Goal: Task Accomplishment & Management: Manage account settings

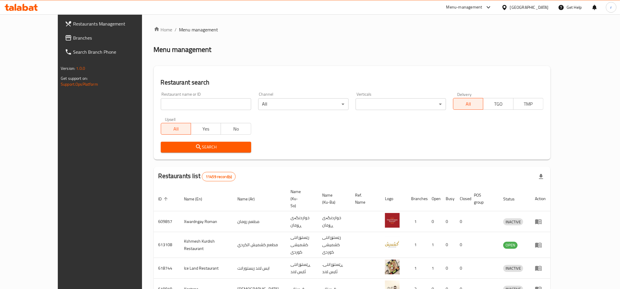
click at [73, 39] on span "Branches" at bounding box center [115, 37] width 84 height 7
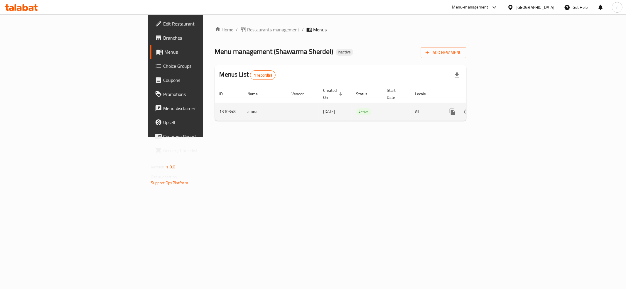
click at [499, 108] on icon "enhanced table" at bounding box center [495, 111] width 7 height 7
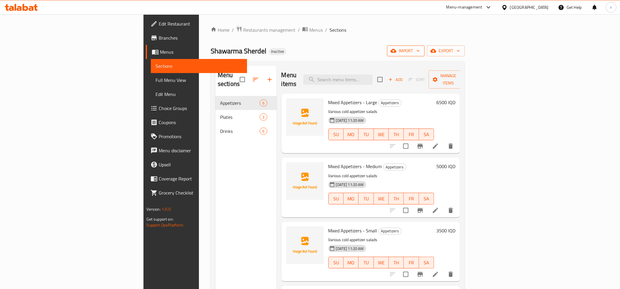
click at [420, 53] on span "import" at bounding box center [406, 50] width 28 height 7
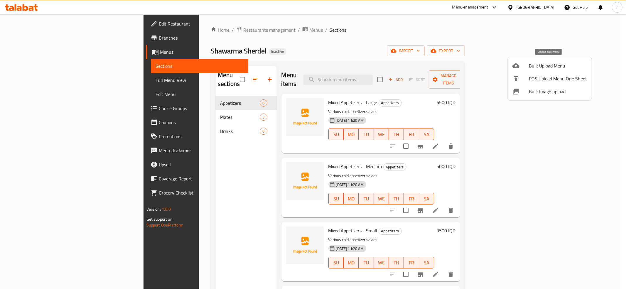
click at [536, 67] on span "Bulk Upload Menu" at bounding box center [558, 65] width 58 height 7
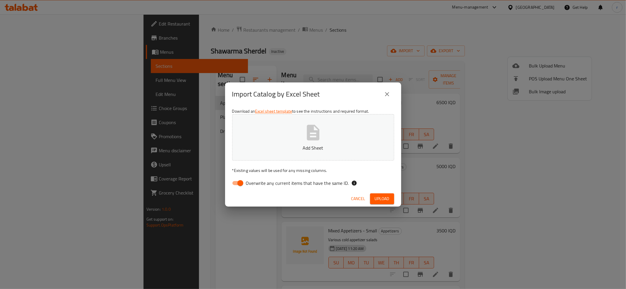
click at [238, 183] on input "Overwrite any current items that have the same ID." at bounding box center [240, 183] width 33 height 11
checkbox input "false"
click at [258, 149] on p "Add Sheet" at bounding box center [313, 147] width 144 height 7
click at [379, 200] on span "Upload" at bounding box center [382, 198] width 15 height 7
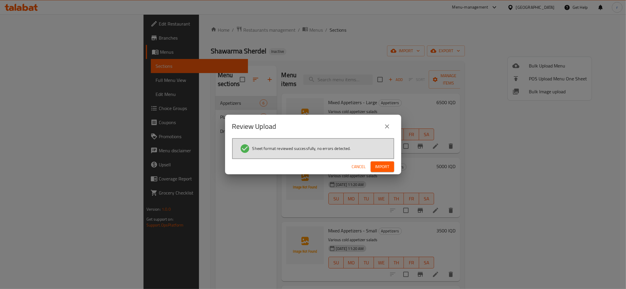
click at [378, 167] on span "Import" at bounding box center [383, 166] width 14 height 7
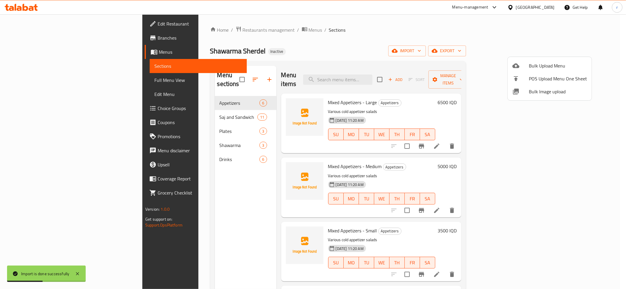
click at [188, 153] on div at bounding box center [313, 144] width 626 height 289
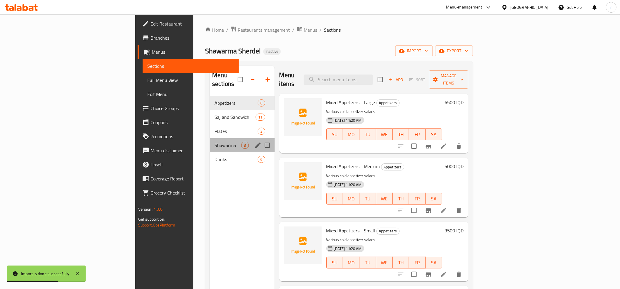
click at [210, 142] on div "Shawarma 3" at bounding box center [242, 145] width 65 height 14
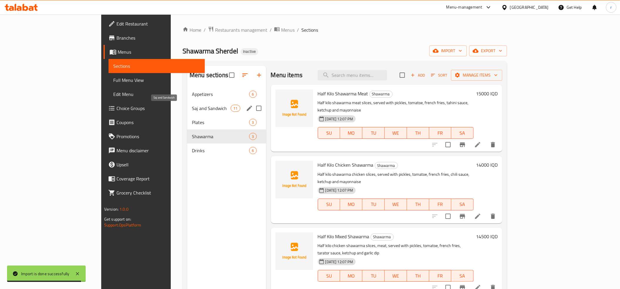
click at [192, 110] on span "Saj and Sandwich" at bounding box center [211, 108] width 39 height 7
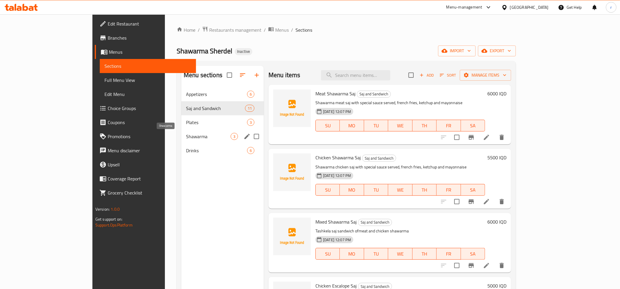
click at [186, 135] on span "Shawarma" at bounding box center [208, 136] width 45 height 7
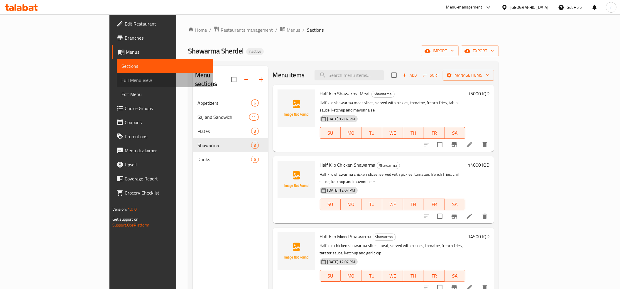
click at [122, 77] on span "Full Menu View" at bounding box center [165, 80] width 87 height 7
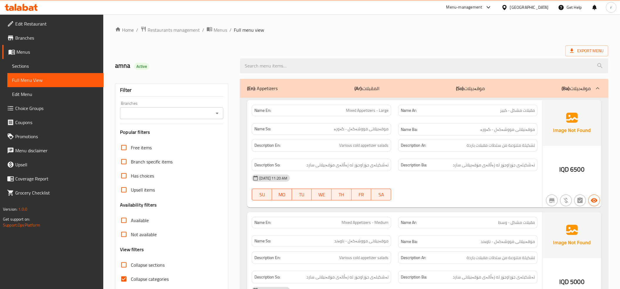
click at [126, 279] on input "Collapse categories" at bounding box center [124, 279] width 14 height 14
checkbox input "false"
click at [122, 263] on input "Collapse sections" at bounding box center [124, 265] width 14 height 14
checkbox input "true"
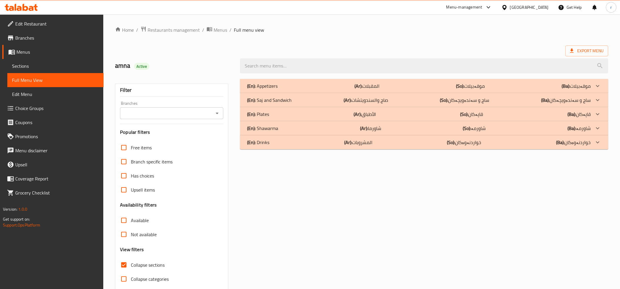
click at [216, 117] on icon "Open" at bounding box center [217, 113] width 7 height 7
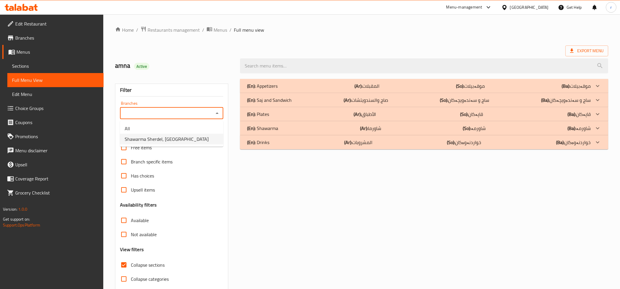
click at [207, 137] on li "Shawarma Sherdel, [GEOGRAPHIC_DATA]" at bounding box center [171, 139] width 103 height 11
type input "Shawarma Sherdel, [GEOGRAPHIC_DATA]"
click at [67, 60] on link "Sections" at bounding box center [55, 66] width 96 height 14
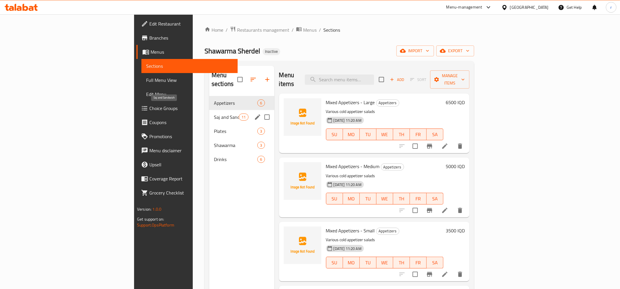
click at [214, 114] on span "Saj and Sandwich" at bounding box center [226, 117] width 25 height 7
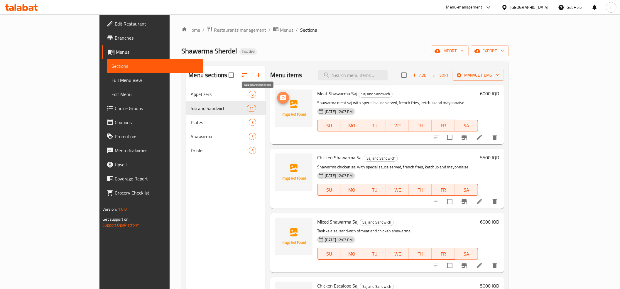
click at [280, 97] on icon "upload picture" at bounding box center [283, 97] width 7 height 7
click at [280, 162] on icon "upload picture" at bounding box center [283, 161] width 6 height 5
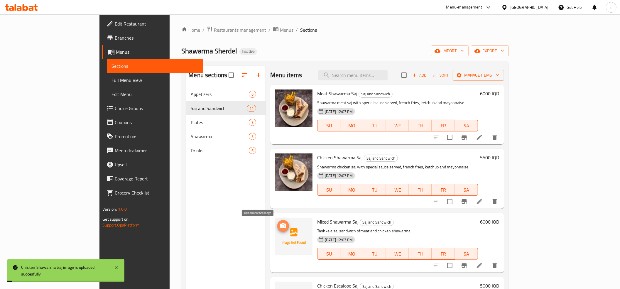
click at [280, 225] on icon "upload picture" at bounding box center [283, 225] width 6 height 5
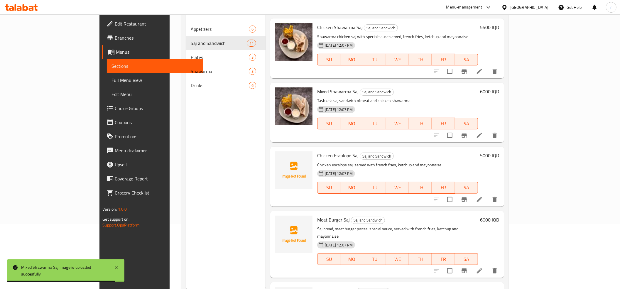
scroll to position [130, 0]
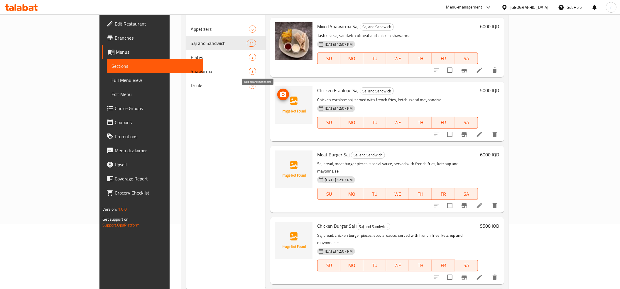
click at [280, 97] on icon "upload picture" at bounding box center [283, 94] width 6 height 5
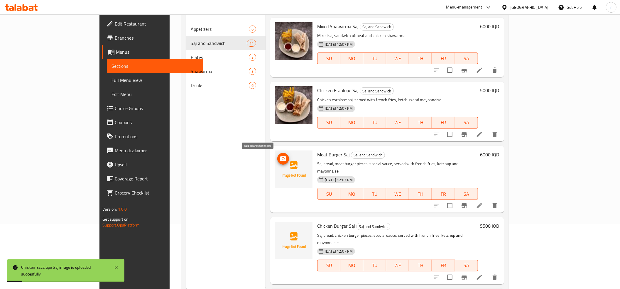
click at [280, 157] on icon "upload picture" at bounding box center [283, 158] width 6 height 5
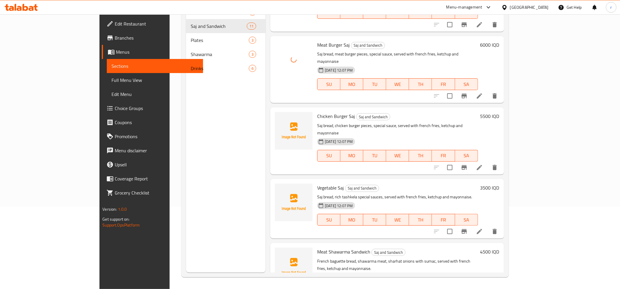
scroll to position [196, 0]
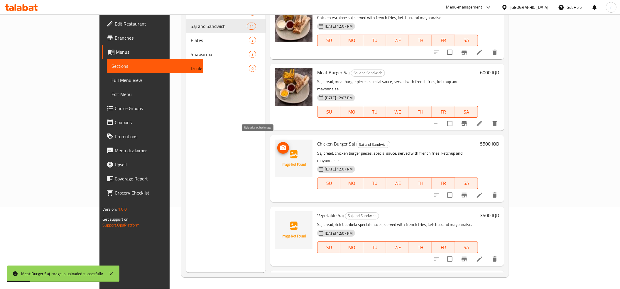
click at [280, 145] on icon "upload picture" at bounding box center [283, 147] width 6 height 5
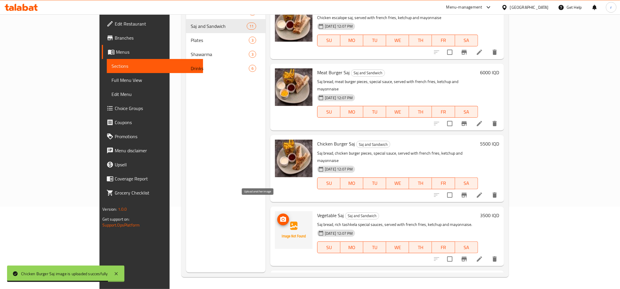
click at [280, 216] on icon "upload picture" at bounding box center [283, 219] width 7 height 7
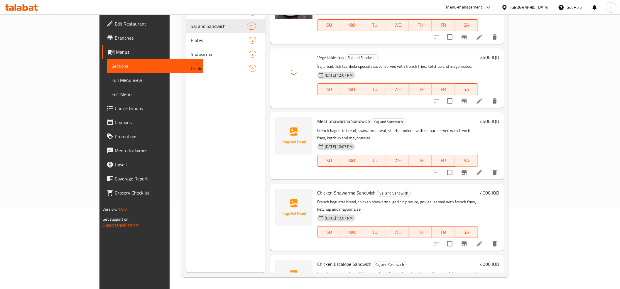
scroll to position [326, 0]
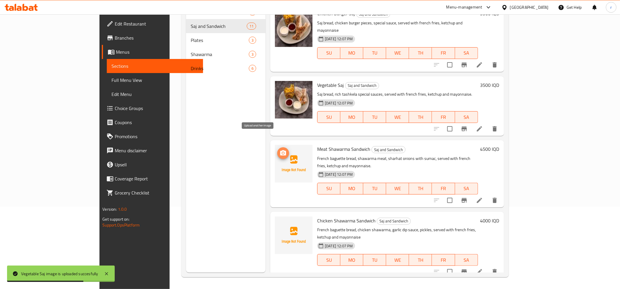
click at [280, 150] on icon "upload picture" at bounding box center [283, 153] width 7 height 7
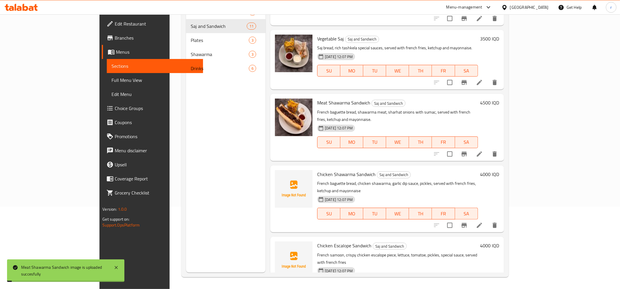
scroll to position [391, 0]
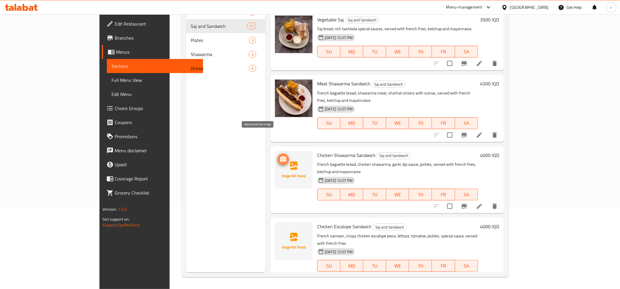
click at [280, 157] on icon "upload picture" at bounding box center [283, 159] width 6 height 5
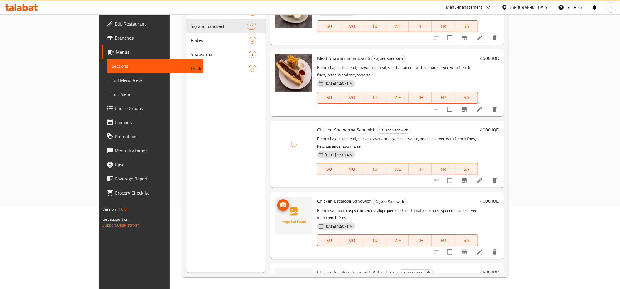
scroll to position [431, 0]
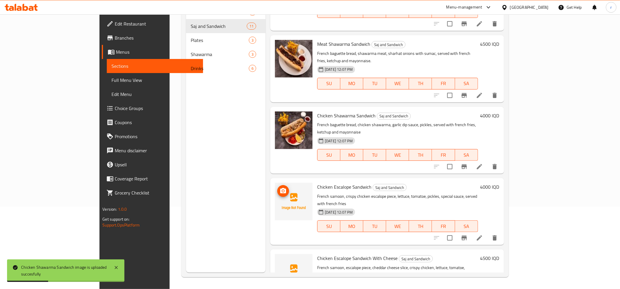
click at [280, 188] on icon "upload picture" at bounding box center [283, 191] width 7 height 7
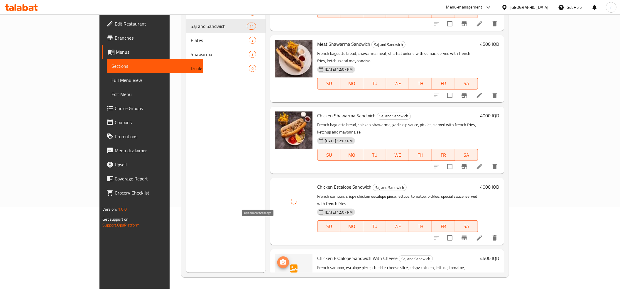
click at [280, 259] on icon "upload picture" at bounding box center [283, 262] width 7 height 7
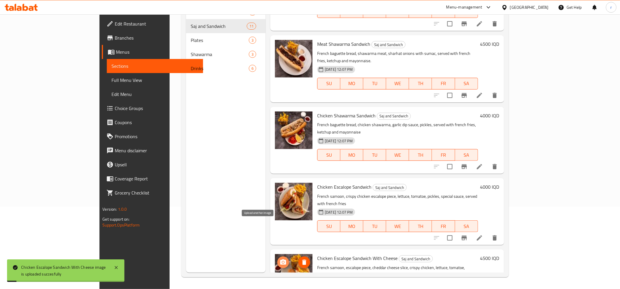
click at [280, 260] on icon "upload picture" at bounding box center [283, 262] width 6 height 5
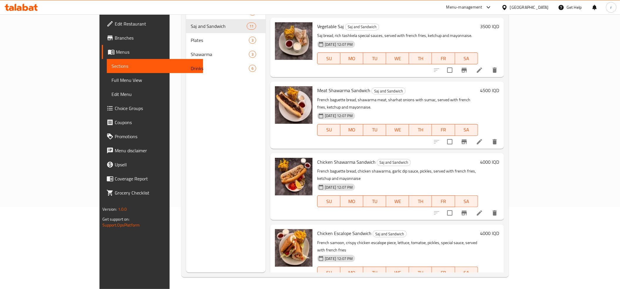
scroll to position [366, 0]
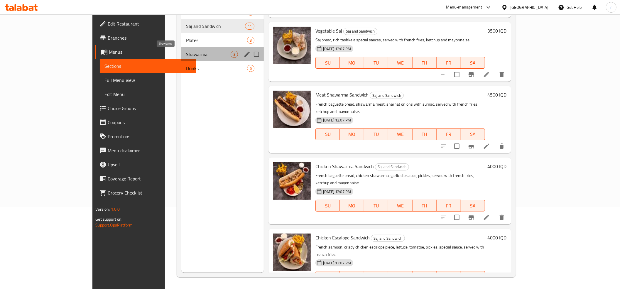
click at [186, 54] on span "Shawarma" at bounding box center [208, 54] width 45 height 7
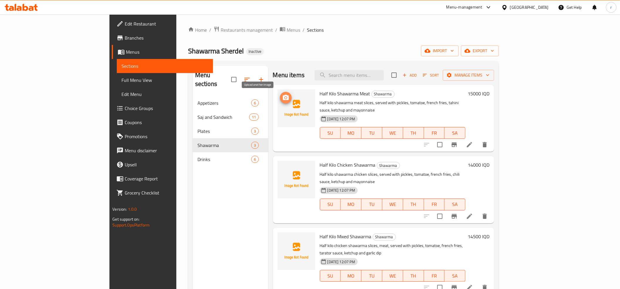
click at [282, 95] on icon "upload picture" at bounding box center [285, 97] width 7 height 7
click at [282, 166] on icon "upload picture" at bounding box center [285, 169] width 7 height 7
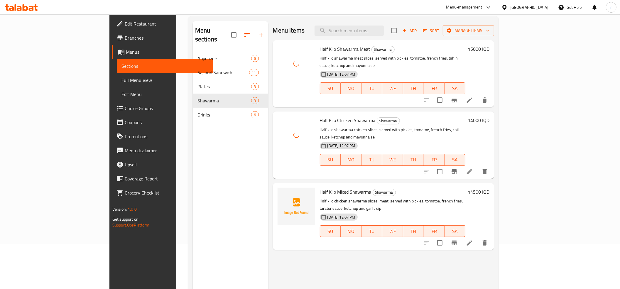
scroll to position [83, 0]
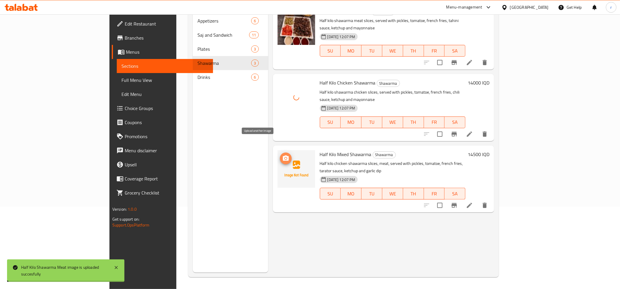
click at [283, 156] on icon "upload picture" at bounding box center [286, 158] width 6 height 5
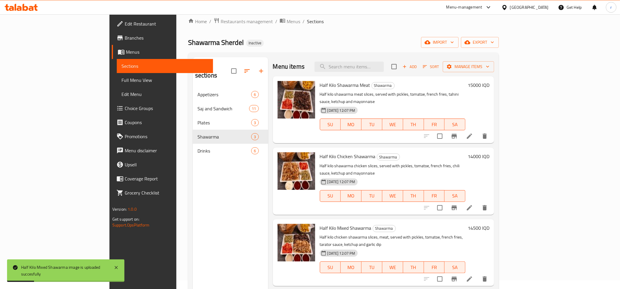
scroll to position [0, 0]
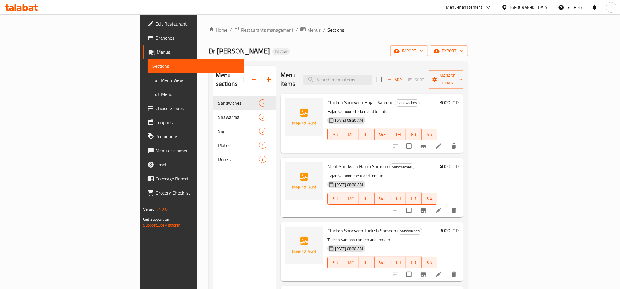
click at [30, 10] on icon at bounding box center [31, 8] width 5 height 5
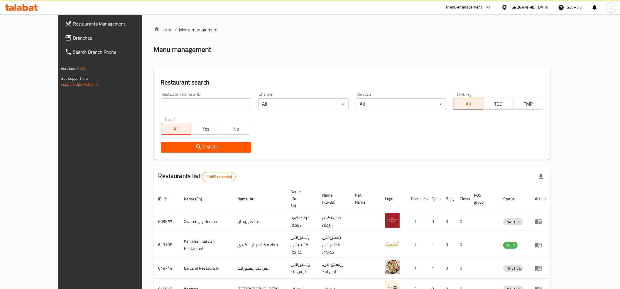
click at [189, 95] on div "Restaurant name or ID Restaurant name or ID" at bounding box center [206, 101] width 90 height 18
click at [187, 96] on div "Restaurant name or ID Restaurant name or ID" at bounding box center [206, 101] width 90 height 18
click at [174, 101] on input "search" at bounding box center [206, 104] width 90 height 12
paste input "776676"
type input "776676"
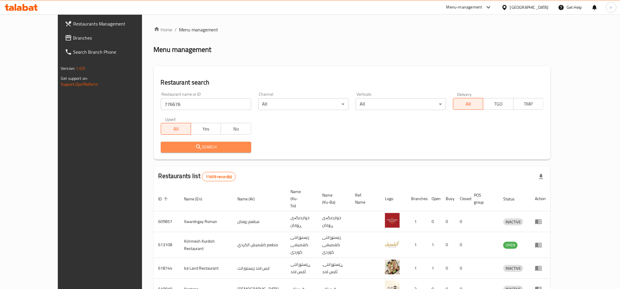
click at [192, 147] on span "Search" at bounding box center [206, 147] width 81 height 7
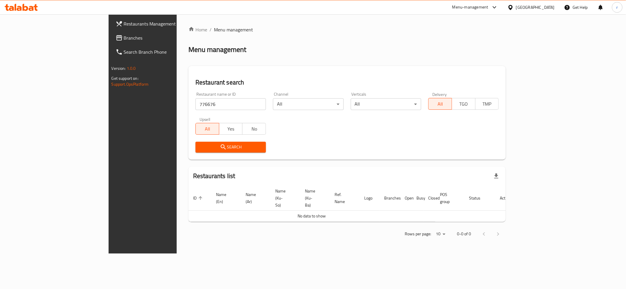
click at [111, 31] on link "Branches" at bounding box center [162, 38] width 102 height 14
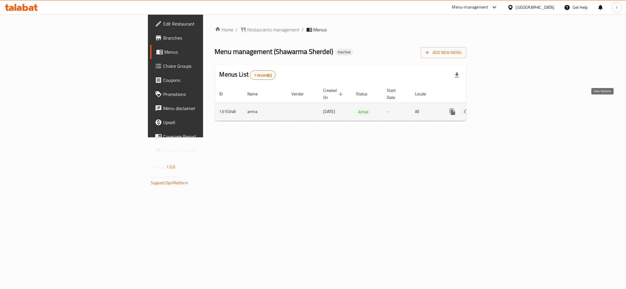
click at [499, 108] on icon "enhanced table" at bounding box center [495, 111] width 7 height 7
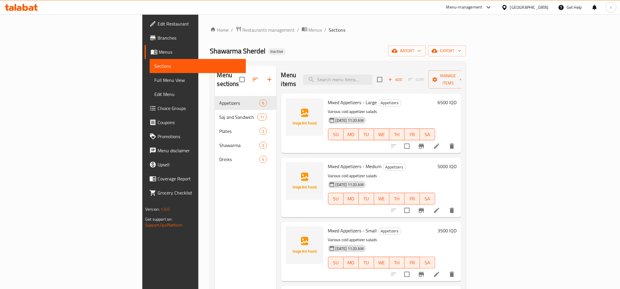
scroll to position [65, 0]
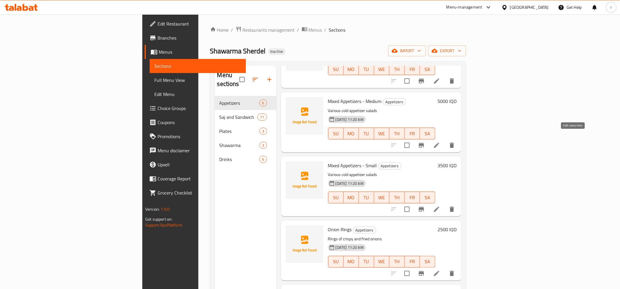
click at [440, 142] on icon at bounding box center [436, 145] width 7 height 7
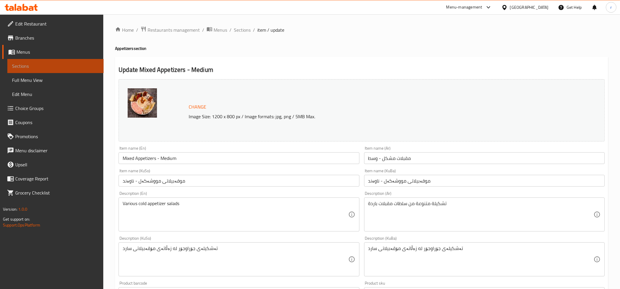
click at [70, 63] on span "Sections" at bounding box center [55, 66] width 87 height 7
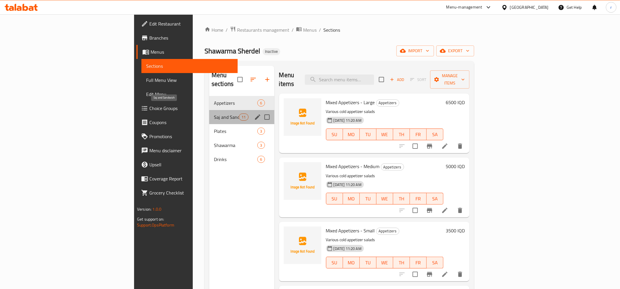
click at [214, 114] on span "Saj and Sandwich" at bounding box center [226, 117] width 25 height 7
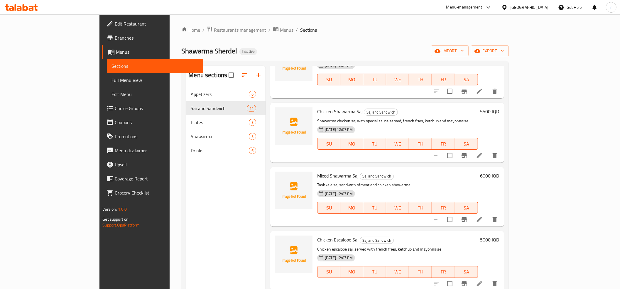
scroll to position [65, 0]
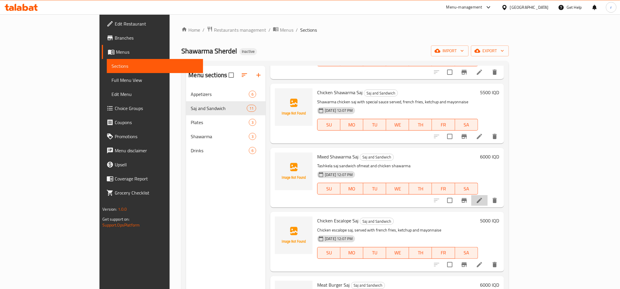
click at [488, 199] on li at bounding box center [480, 200] width 16 height 11
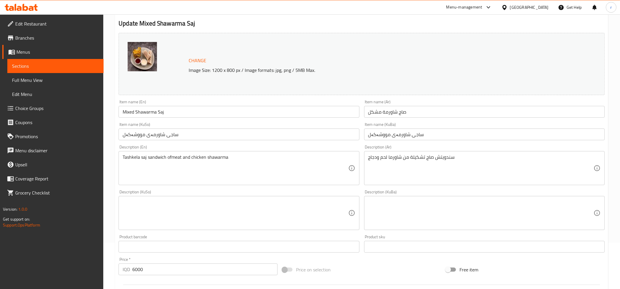
scroll to position [65, 0]
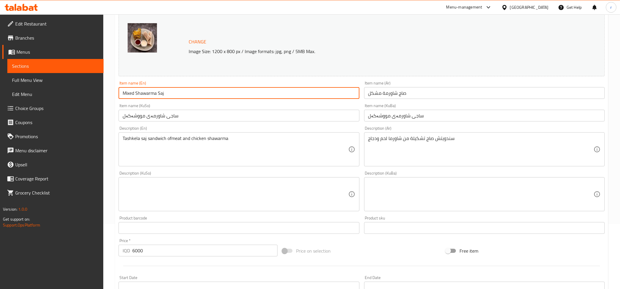
click at [126, 92] on input "Mixed Shawarma Saj" at bounding box center [239, 93] width 241 height 12
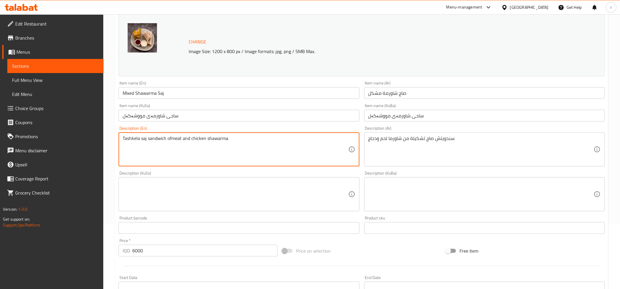
click at [131, 137] on textarea "Tashkela saj sandwich ofmeat and chicken shawarma" at bounding box center [236, 150] width 226 height 28
paste textarea "Mixed"
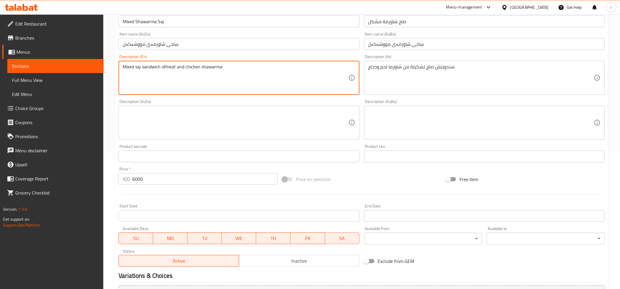
scroll to position [201, 0]
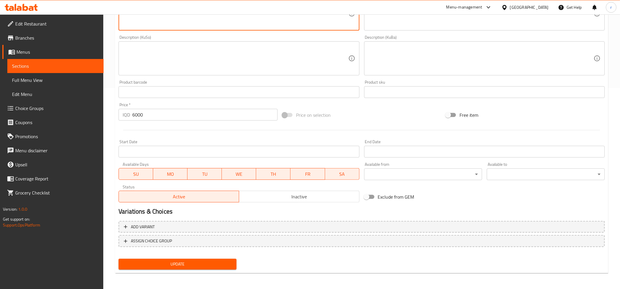
type textarea "Mixed saj sandwich ofmeat and chicken shawarma"
click at [176, 263] on span "Update" at bounding box center [177, 264] width 109 height 7
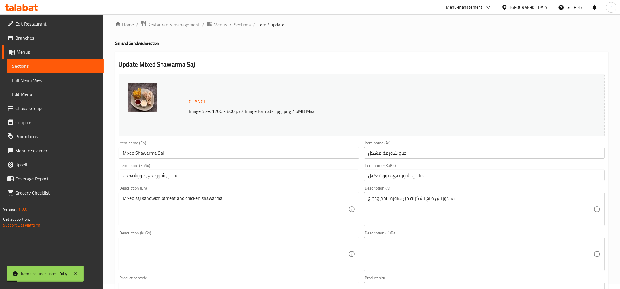
scroll to position [0, 0]
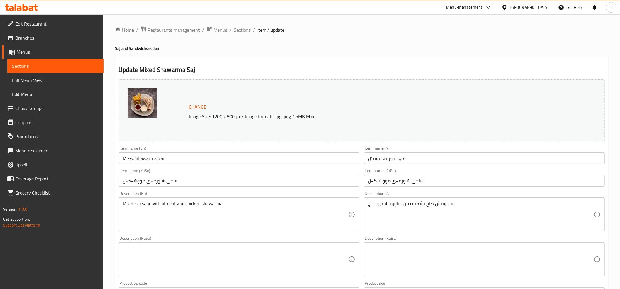
click at [236, 31] on span "Sections" at bounding box center [242, 29] width 17 height 7
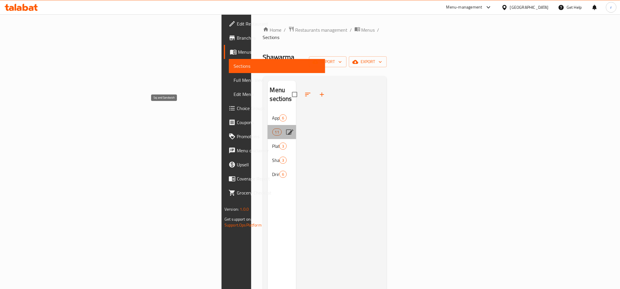
click at [273, 129] on span "Saj and Sandwich" at bounding box center [273, 132] width 0 height 7
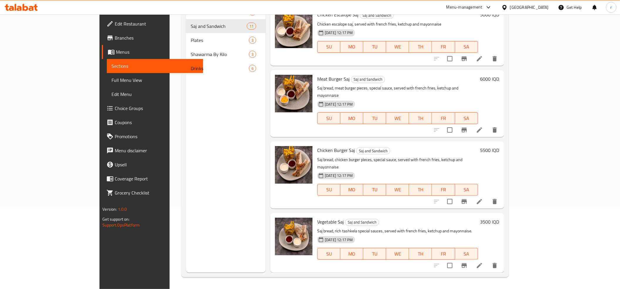
scroll to position [105, 0]
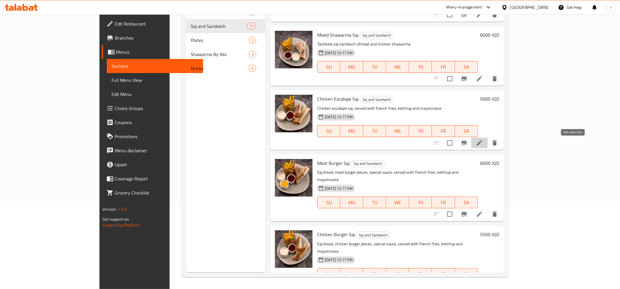
click at [483, 144] on icon at bounding box center [479, 142] width 7 height 7
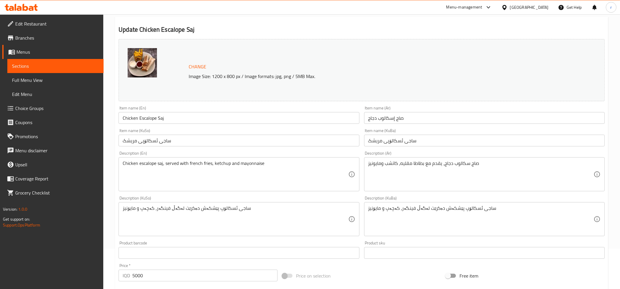
scroll to position [65, 0]
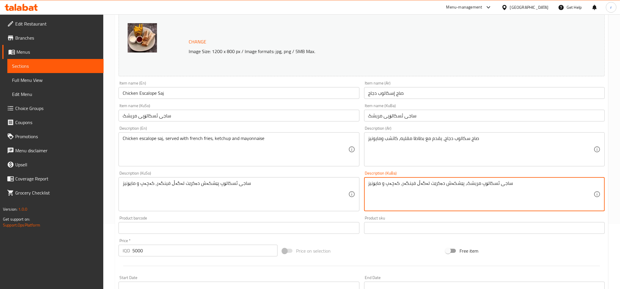
click at [444, 188] on textarea "ساجی ئسکالۆپ مریشک، پێشکەش دەکرێت لەگەڵ فینگەر، کەچەپ و مایۆنیز" at bounding box center [482, 195] width 226 height 28
type textarea "ساجی ئسکالۆپ مریشک، پێشکەش دەکرێت لەگەڵ فینگەر، کەچەپ و مایۆنیز"
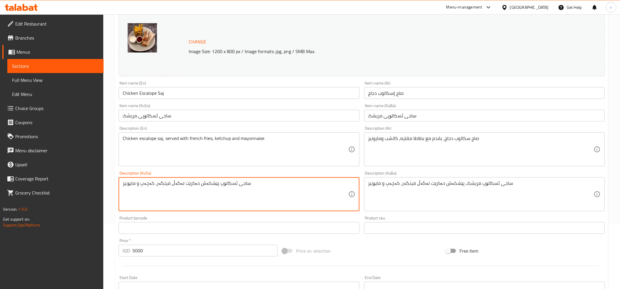
click at [184, 181] on textarea "ساجی ئسکالۆپ پێشکەش دەکرێت لەگەڵ فینگەر، کەچەپ و مایۆنیز" at bounding box center [236, 195] width 226 height 28
paste textarea "ریشک،"
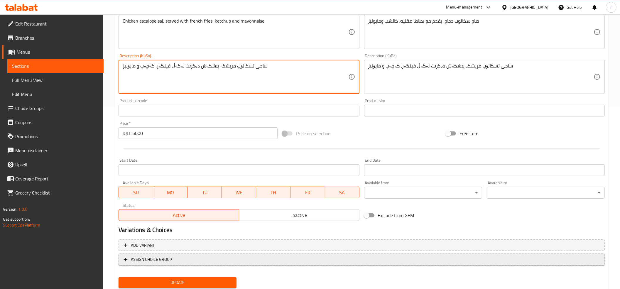
scroll to position [201, 0]
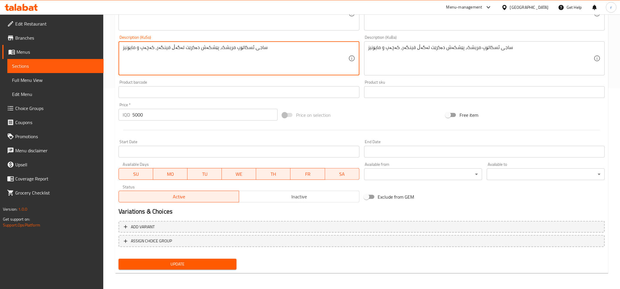
type textarea "ساجی ئسکالۆپ مریشک، پێشکەش دەکرێت لەگەڵ فینگەر، کەچەپ و مایۆنیز"
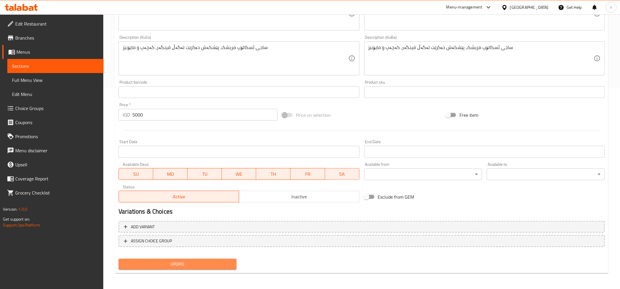
click at [190, 266] on span "Update" at bounding box center [177, 264] width 109 height 7
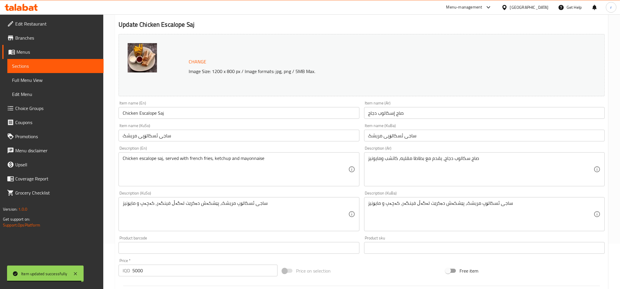
scroll to position [5, 0]
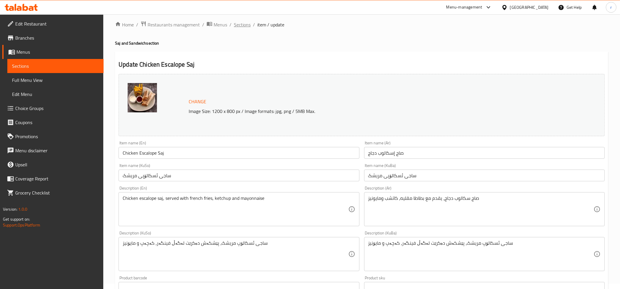
click at [248, 25] on span "Sections" at bounding box center [242, 24] width 17 height 7
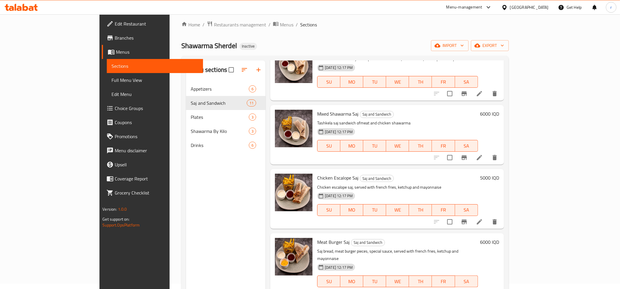
scroll to position [130, 0]
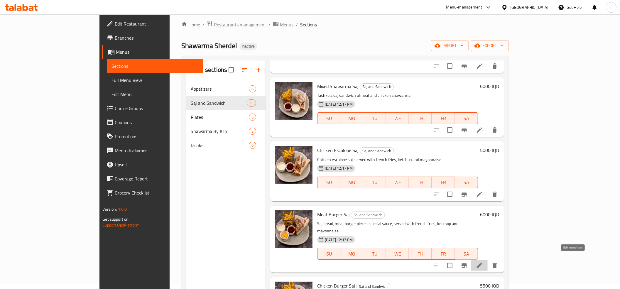
click at [482, 263] on icon at bounding box center [479, 265] width 5 height 5
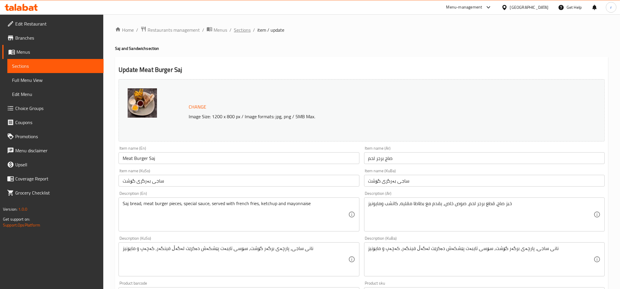
click at [250, 32] on span "Sections" at bounding box center [242, 29] width 17 height 7
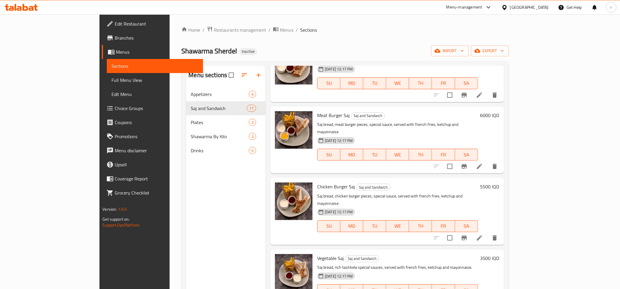
scroll to position [261, 0]
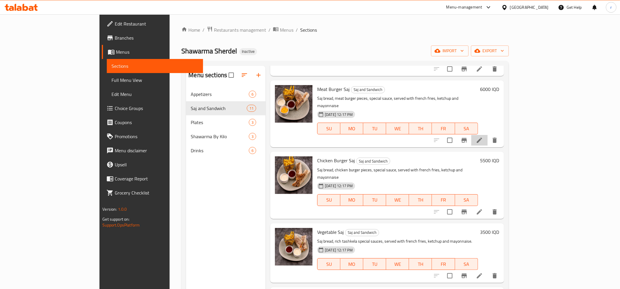
click at [488, 135] on li at bounding box center [480, 140] width 16 height 11
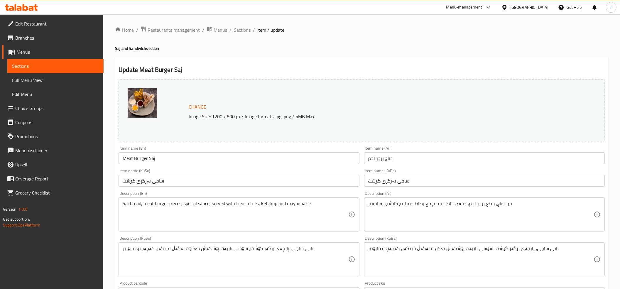
click at [241, 31] on span "Sections" at bounding box center [242, 29] width 17 height 7
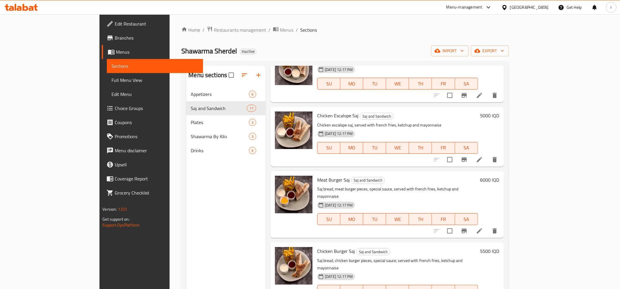
scroll to position [196, 0]
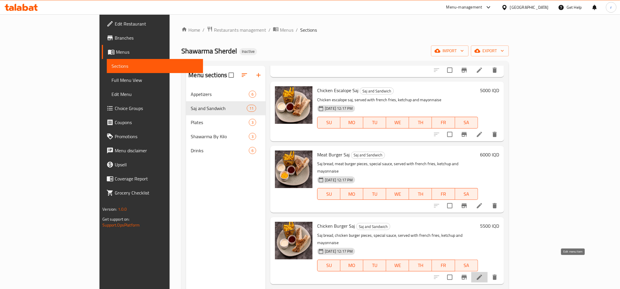
click at [483, 274] on icon at bounding box center [479, 277] width 7 height 7
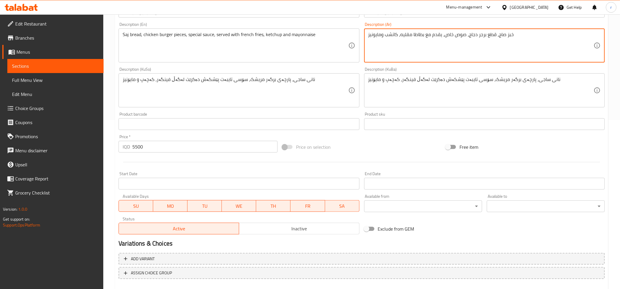
scroll to position [196, 0]
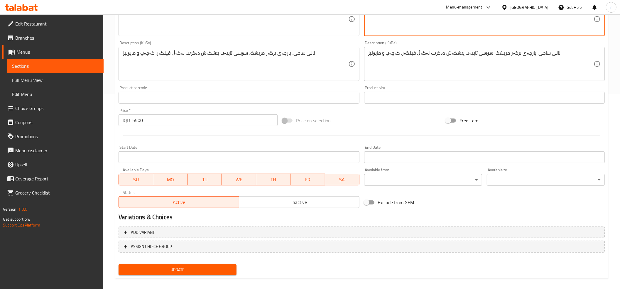
type textarea "خبز صاج، قطع برجر دجاج، صوص خاص، يقدم مع بطاطا مقليه، كاتشب ومايونيز"
click at [182, 269] on span "Update" at bounding box center [177, 269] width 109 height 7
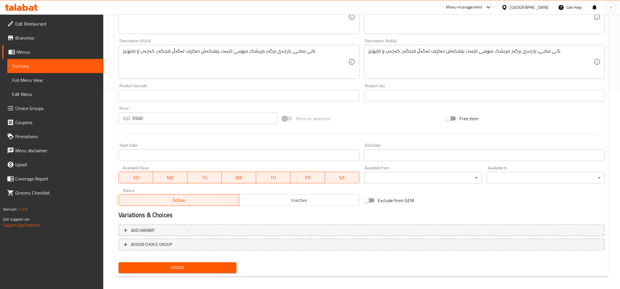
scroll to position [201, 0]
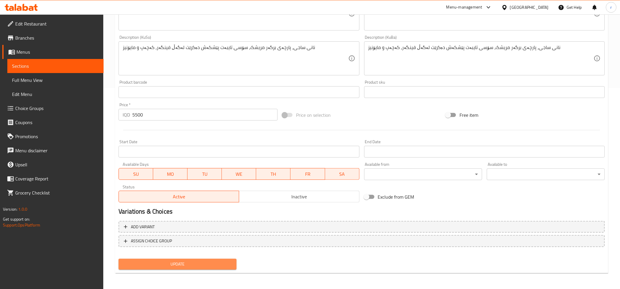
click at [184, 261] on span "Update" at bounding box center [177, 264] width 109 height 7
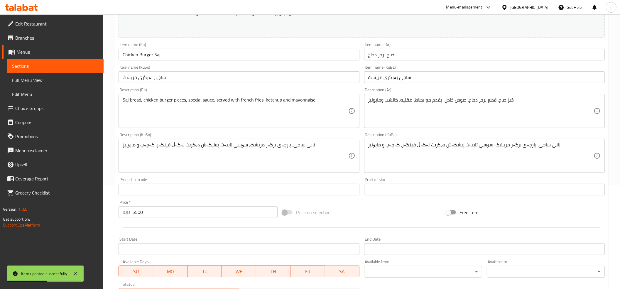
scroll to position [5, 0]
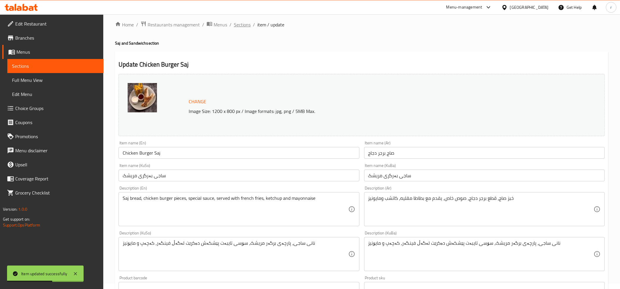
click at [239, 21] on span "Sections" at bounding box center [242, 24] width 17 height 7
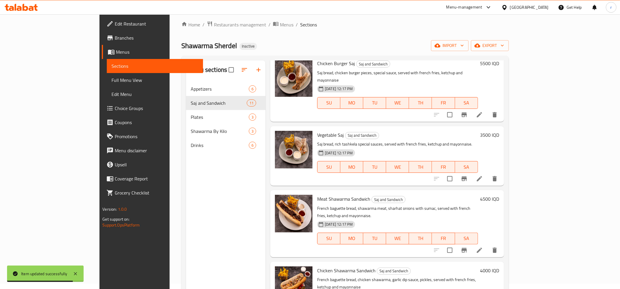
scroll to position [391, 0]
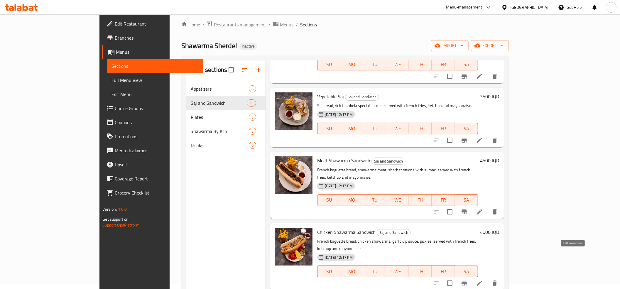
click at [483, 280] on icon at bounding box center [479, 283] width 7 height 7
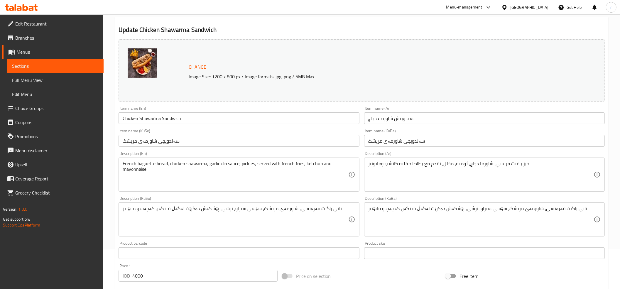
scroll to position [65, 0]
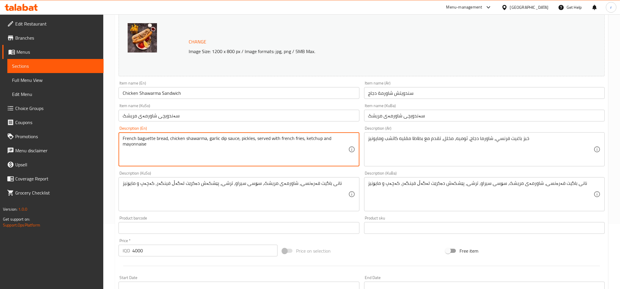
drag, startPoint x: 237, startPoint y: 140, endPoint x: 227, endPoint y: 138, distance: 10.6
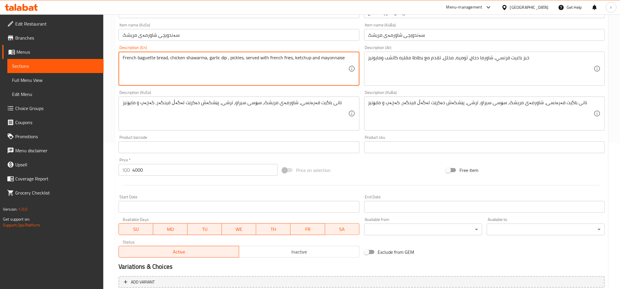
scroll to position [201, 0]
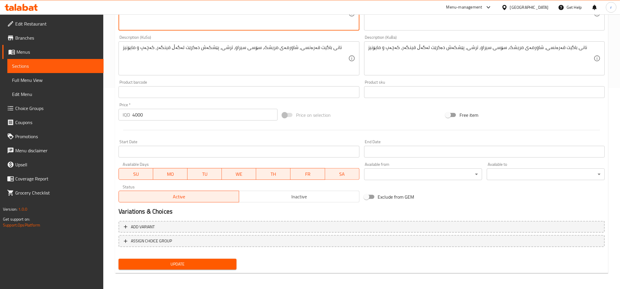
type textarea "French baguette bread, chicken shawarma, garlic dip , pickles, served with fren…"
click at [216, 261] on span "Update" at bounding box center [177, 264] width 109 height 7
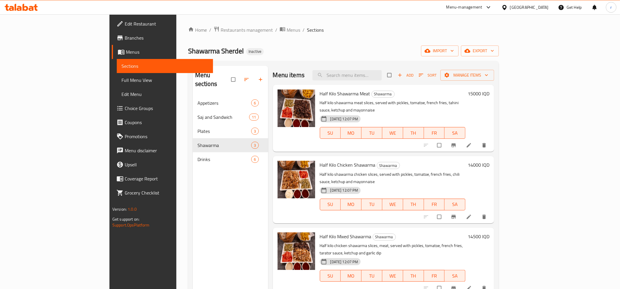
click at [117, 71] on link "Sections" at bounding box center [165, 66] width 96 height 14
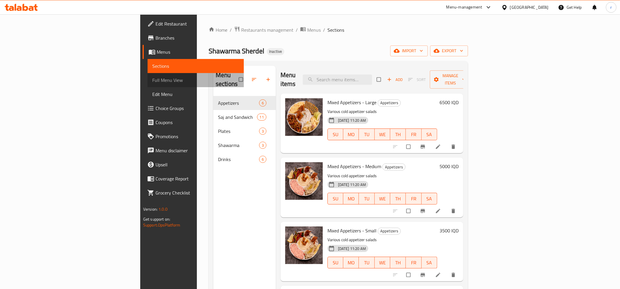
click at [152, 77] on span "Full Menu View" at bounding box center [195, 80] width 87 height 7
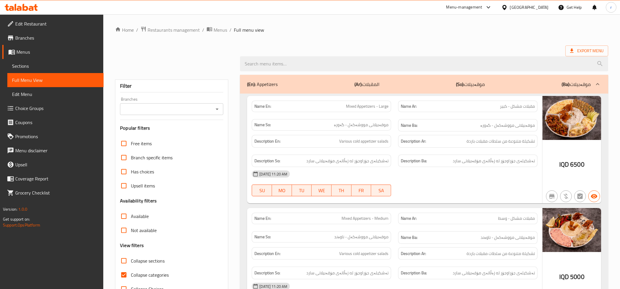
click at [121, 274] on input "Collapse categories" at bounding box center [124, 275] width 14 height 14
checkbox input "false"
click at [123, 260] on input "Collapse sections" at bounding box center [124, 261] width 14 height 14
checkbox input "true"
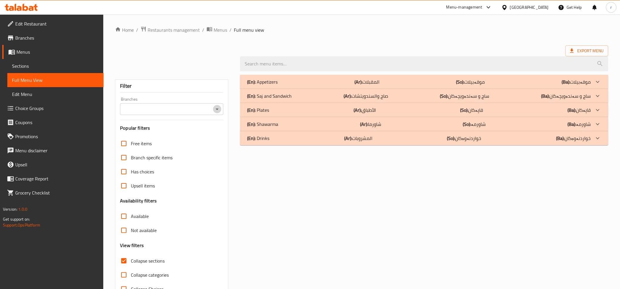
click at [214, 110] on icon "Open" at bounding box center [217, 109] width 7 height 7
click at [216, 110] on icon "Open" at bounding box center [217, 109] width 3 height 1
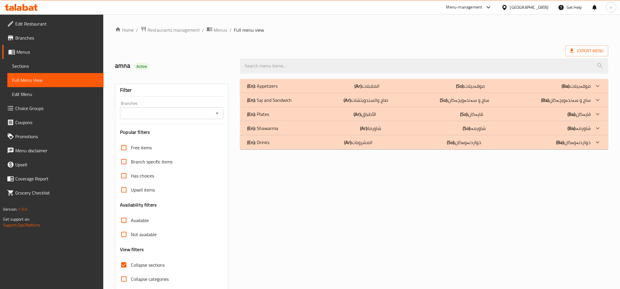
click at [202, 159] on div "Branch specific items" at bounding box center [171, 162] width 103 height 14
click at [216, 115] on icon "Open" at bounding box center [217, 113] width 7 height 7
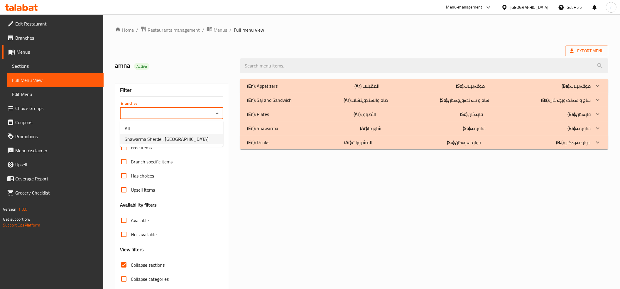
click at [204, 144] on ul "All Shawarma Sherdel, Andazyaran City" at bounding box center [171, 134] width 103 height 26
click at [225, 138] on div "Filter Branches Branches Popular filters Free items Branch specific items Has c…" at bounding box center [171, 192] width 113 height 217
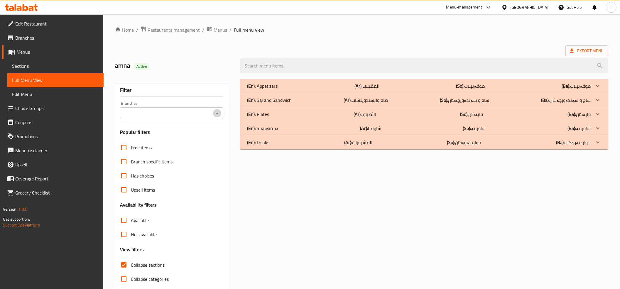
click at [216, 116] on icon "Open" at bounding box center [217, 113] width 7 height 7
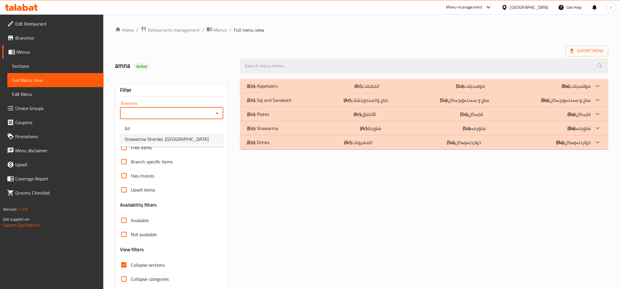
click at [208, 138] on li "Shawarma Sherdel, Andazyaran City" at bounding box center [171, 139] width 103 height 11
type input "Shawarma Sherdel, Andazyaran City"
click at [335, 130] on div "(En): Shawarma (Ar): شاورما (So): شاورمە (Ba): شاورمە" at bounding box center [419, 128] width 344 height 7
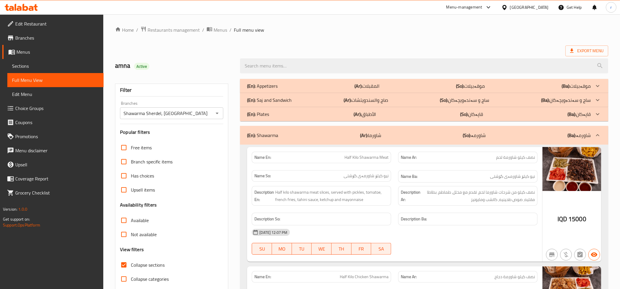
click at [336, 105] on div "(En): Saj and Sandwich (Ar): صاج والسندويتشات (So): ساج و سەندەویچەکان (Ba): سا…" at bounding box center [424, 100] width 369 height 14
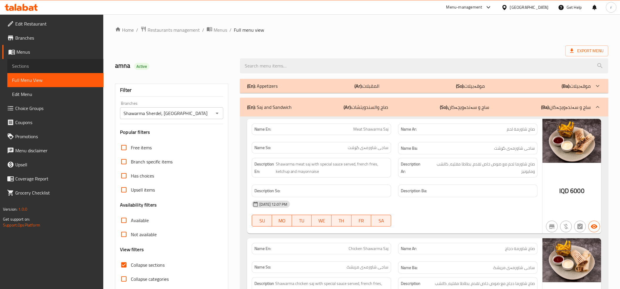
click at [49, 65] on span "Sections" at bounding box center [55, 66] width 87 height 7
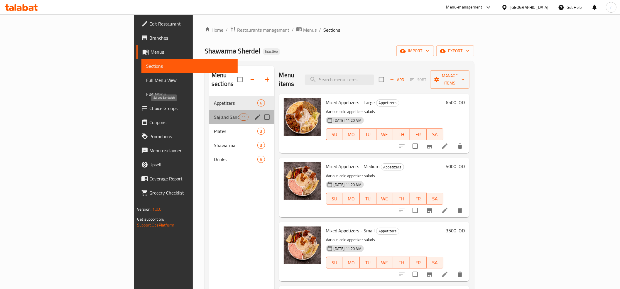
click at [214, 114] on span "Saj and Sandwich" at bounding box center [226, 117] width 25 height 7
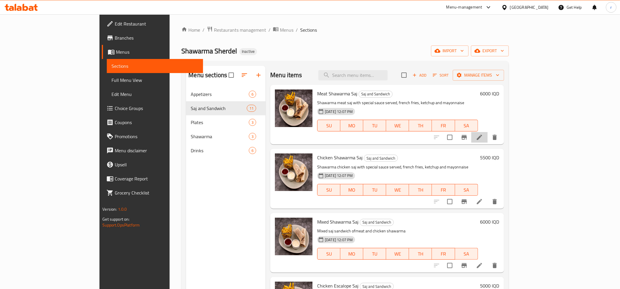
click at [488, 137] on li at bounding box center [480, 137] width 16 height 11
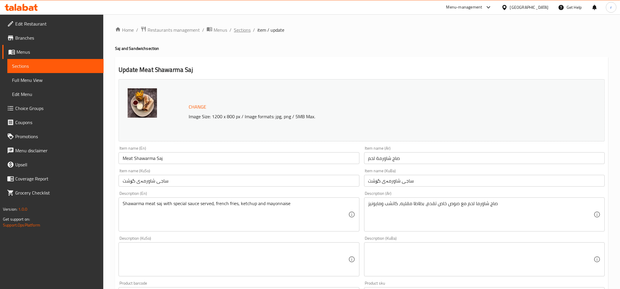
click at [248, 29] on span "Sections" at bounding box center [242, 29] width 17 height 7
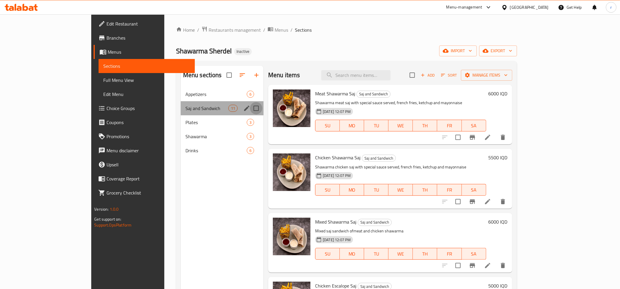
click at [250, 107] on input "Menu sections" at bounding box center [256, 108] width 12 height 12
checkbox input "true"
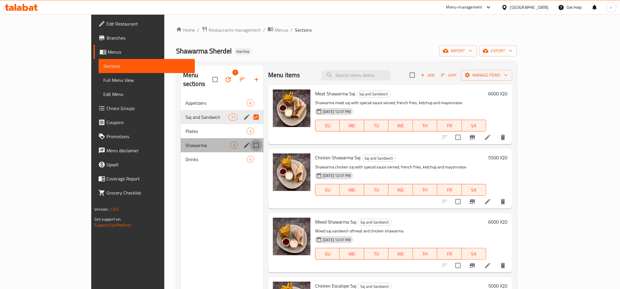
click at [250, 139] on input "Menu sections" at bounding box center [256, 145] width 12 height 12
checkbox input "true"
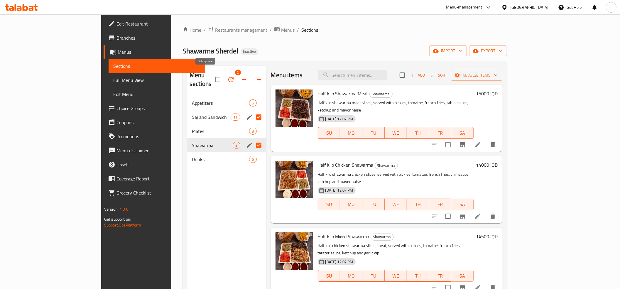
click at [228, 77] on icon "button" at bounding box center [231, 79] width 7 height 7
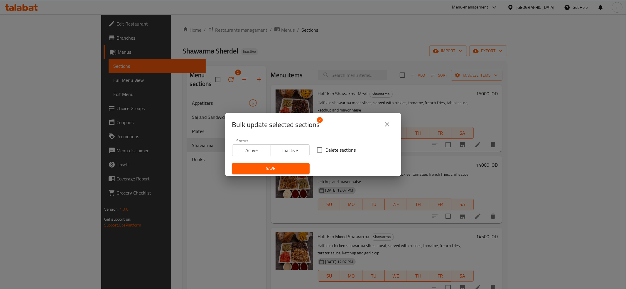
click at [318, 150] on input "Delete sections" at bounding box center [320, 150] width 12 height 12
checkbox input "true"
click at [293, 164] on button "Save" at bounding box center [271, 168] width 78 height 11
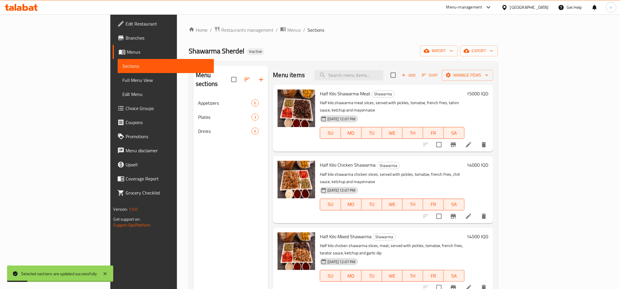
click at [209, 181] on div "Menu sections Appetizers 6 Plates 3 Drinks 6" at bounding box center [231, 210] width 75 height 289
click at [374, 75] on input "search" at bounding box center [349, 75] width 69 height 10
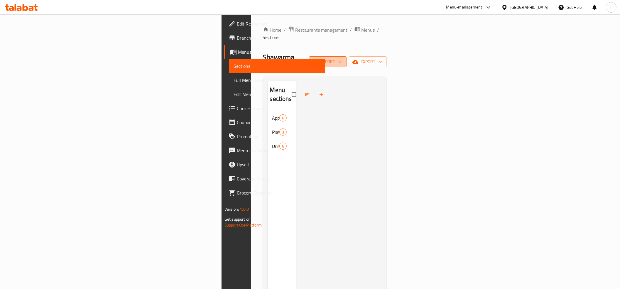
click at [343, 59] on icon "button" at bounding box center [340, 62] width 6 height 6
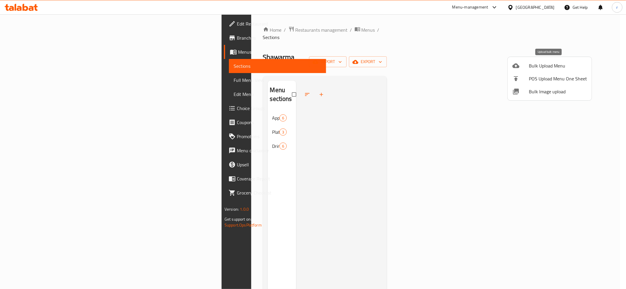
click at [540, 64] on span "Bulk Upload Menu" at bounding box center [558, 65] width 58 height 7
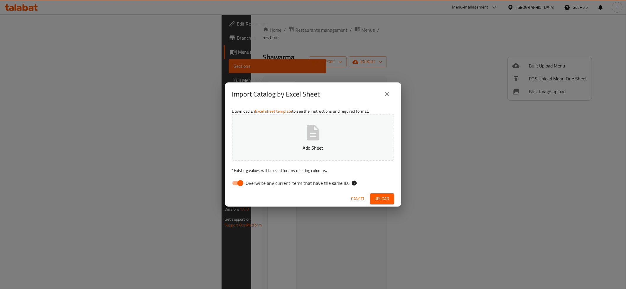
click at [236, 182] on input "Overwrite any current items that have the same ID." at bounding box center [240, 183] width 33 height 11
checkbox input "false"
click at [258, 142] on button "Add Sheet" at bounding box center [313, 137] width 162 height 46
click at [382, 201] on span "Upload" at bounding box center [382, 198] width 15 height 7
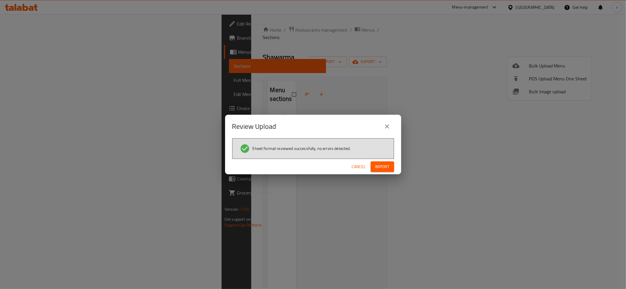
click at [386, 167] on span "Import" at bounding box center [383, 166] width 14 height 7
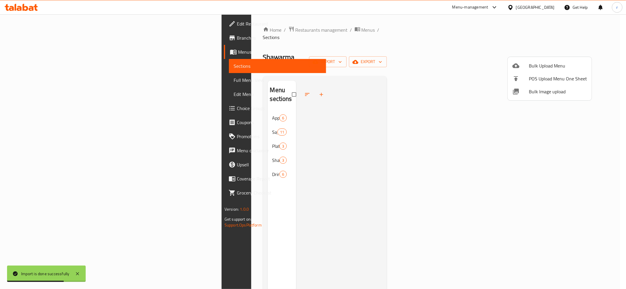
click at [200, 112] on div at bounding box center [313, 144] width 626 height 289
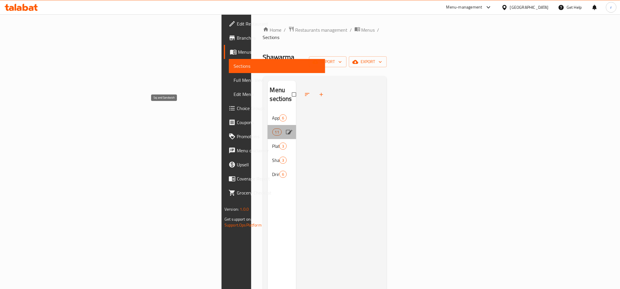
click at [273, 129] on span "Saj and Sandwich" at bounding box center [273, 132] width 0 height 7
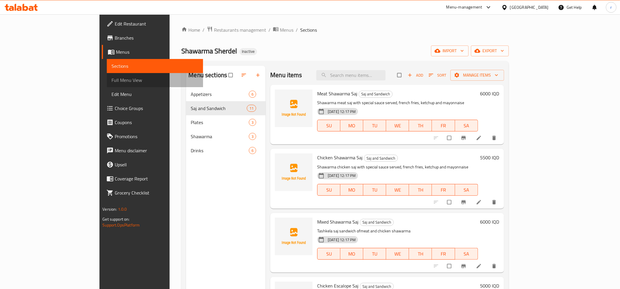
click at [112, 79] on span "Full Menu View" at bounding box center [155, 80] width 87 height 7
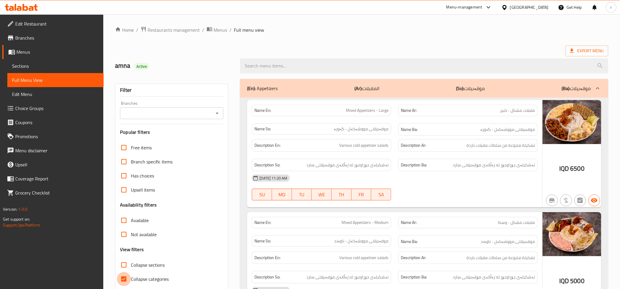
click at [122, 275] on input "Collapse categories" at bounding box center [124, 279] width 14 height 14
checkbox input "false"
click at [124, 265] on input "Collapse sections" at bounding box center [124, 265] width 14 height 14
checkbox input "true"
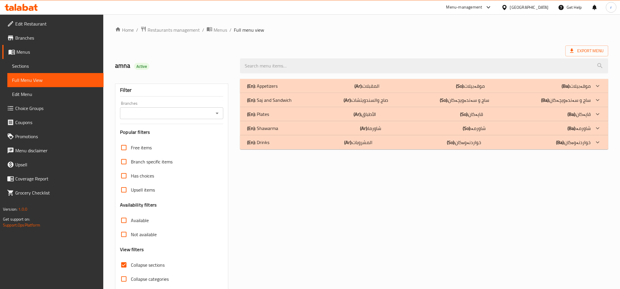
click at [323, 127] on div "(En): Shawarma (Ar): شاورما (So): شاورمە (Ba): شاورمە" at bounding box center [419, 128] width 344 height 7
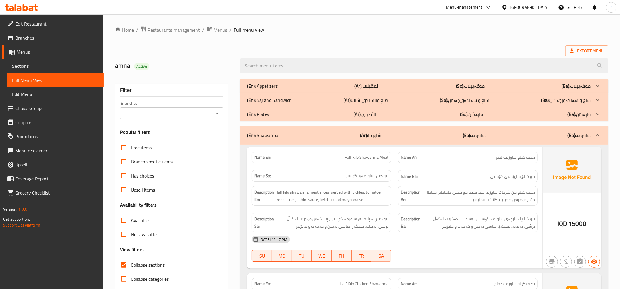
click at [321, 99] on div "(En): Saj and Sandwich (Ar): صاج والسندويتشات (So): ساج و سەندەویچەکان (Ba): سا…" at bounding box center [419, 100] width 344 height 7
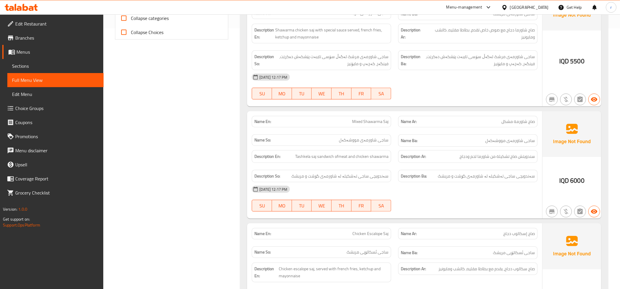
scroll to position [0, 0]
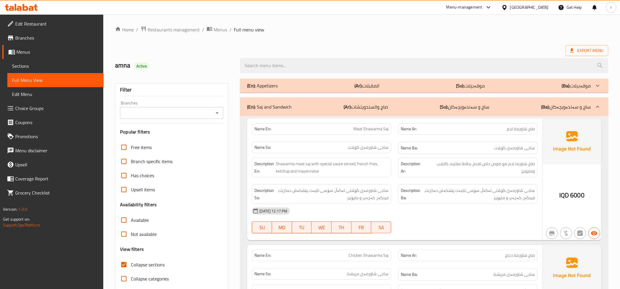
click at [46, 61] on link "Sections" at bounding box center [55, 66] width 96 height 14
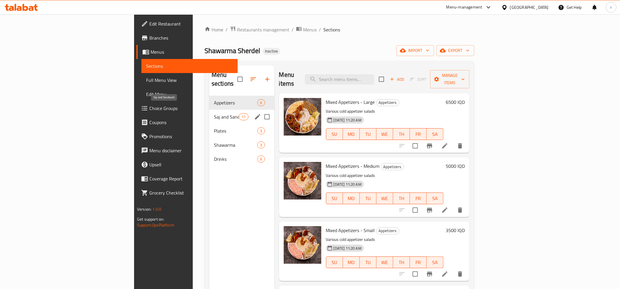
click at [214, 113] on span "Saj and Sandwich" at bounding box center [226, 116] width 25 height 7
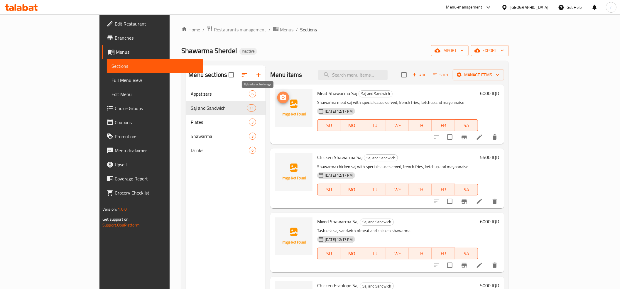
click at [280, 99] on icon "upload picture" at bounding box center [283, 97] width 6 height 5
click at [280, 98] on icon "upload picture" at bounding box center [283, 97] width 6 height 5
click at [280, 159] on icon "upload picture" at bounding box center [283, 161] width 7 height 7
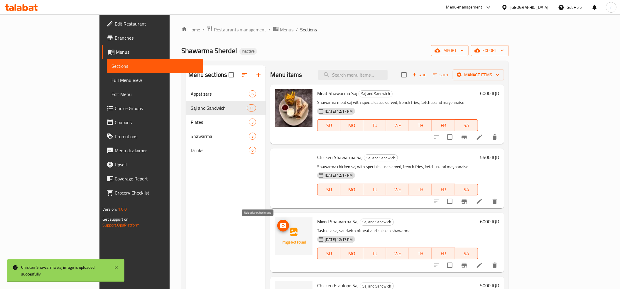
click at [280, 228] on icon "upload picture" at bounding box center [283, 225] width 6 height 5
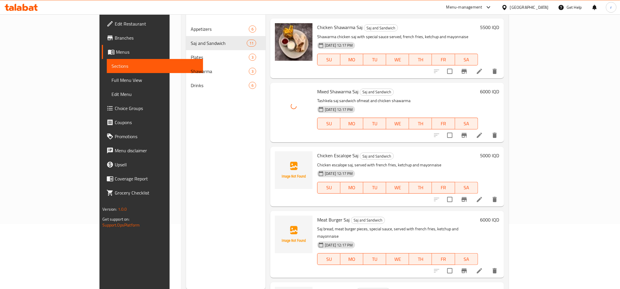
scroll to position [130, 0]
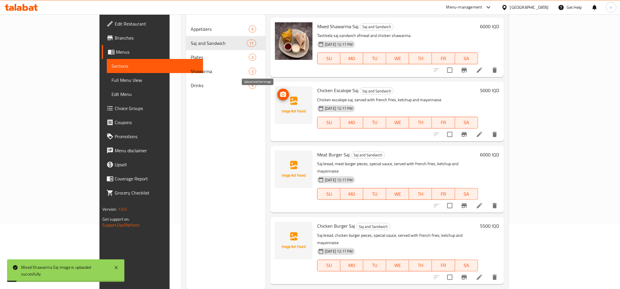
click at [280, 91] on icon "upload picture" at bounding box center [283, 94] width 7 height 7
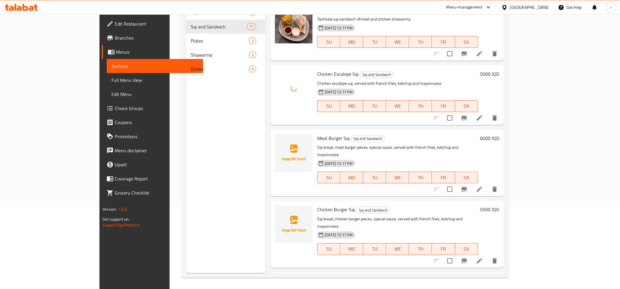
scroll to position [83, 0]
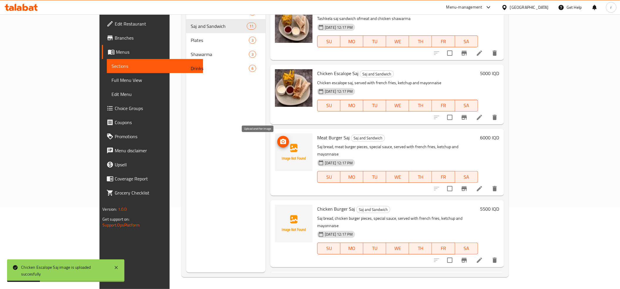
click at [280, 144] on icon "upload picture" at bounding box center [283, 141] width 7 height 7
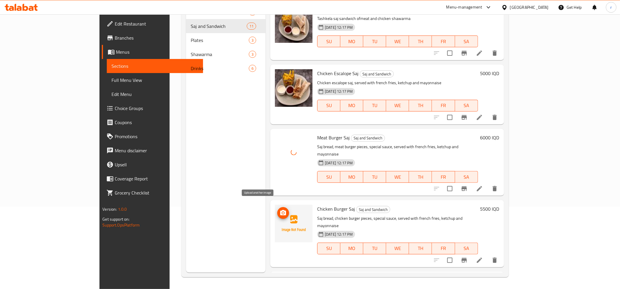
click at [280, 210] on icon "upload picture" at bounding box center [283, 212] width 6 height 5
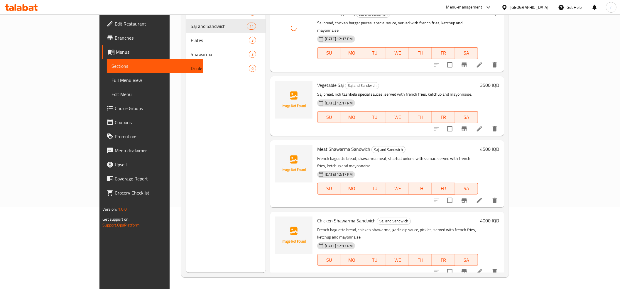
scroll to position [261, 0]
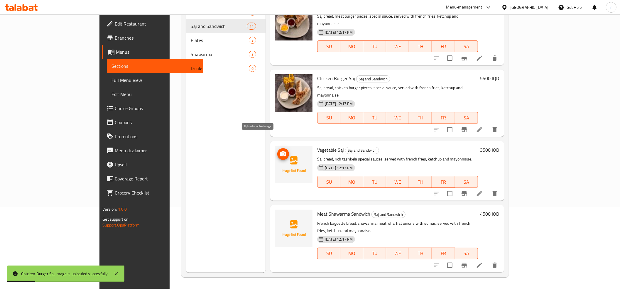
click at [280, 151] on icon "upload picture" at bounding box center [283, 153] width 6 height 5
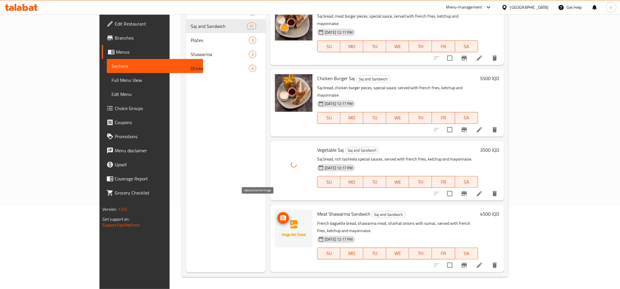
click at [280, 215] on icon "upload picture" at bounding box center [283, 218] width 7 height 7
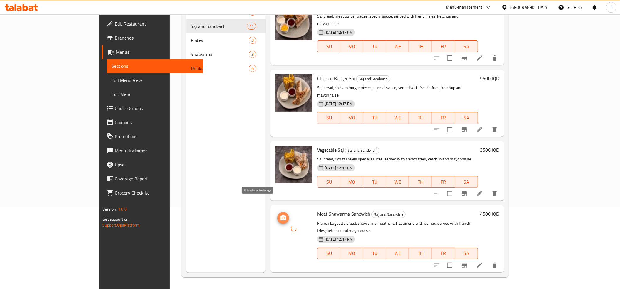
click at [278, 215] on span "upload picture" at bounding box center [284, 218] width 12 height 7
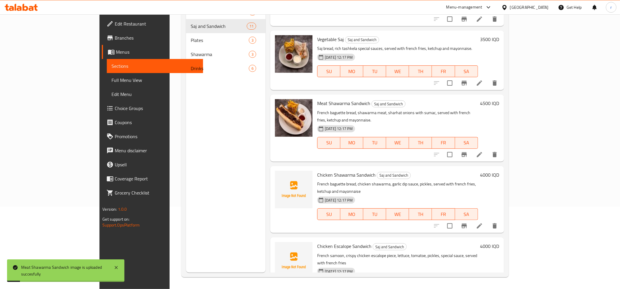
scroll to position [391, 0]
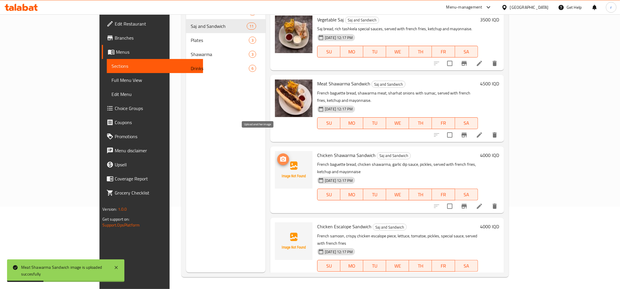
click at [280, 156] on icon "upload picture" at bounding box center [283, 159] width 7 height 7
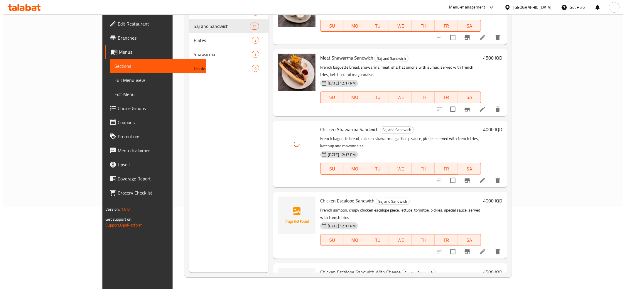
scroll to position [431, 0]
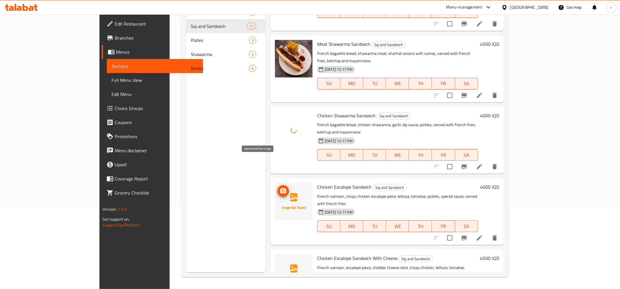
click at [278, 188] on span "upload picture" at bounding box center [284, 191] width 12 height 7
click at [280, 188] on icon "upload picture" at bounding box center [283, 191] width 7 height 7
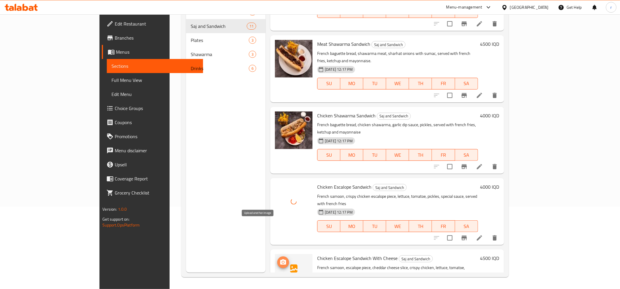
click at [278, 257] on button "upload picture" at bounding box center [284, 263] width 12 height 12
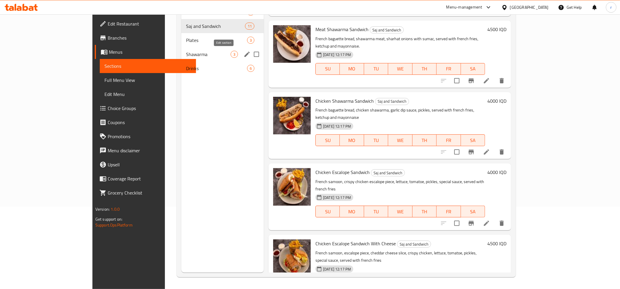
click at [244, 53] on icon "edit" at bounding box center [247, 54] width 7 height 7
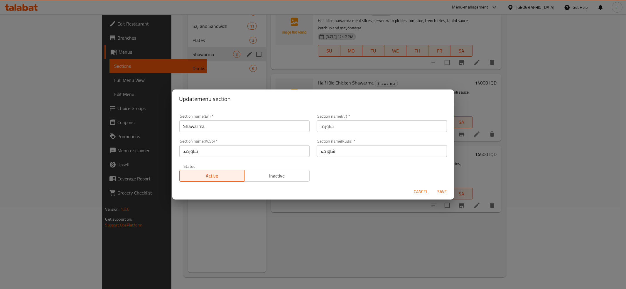
click at [241, 128] on input "Shawarma" at bounding box center [244, 126] width 130 height 12
type input "Shawarma"
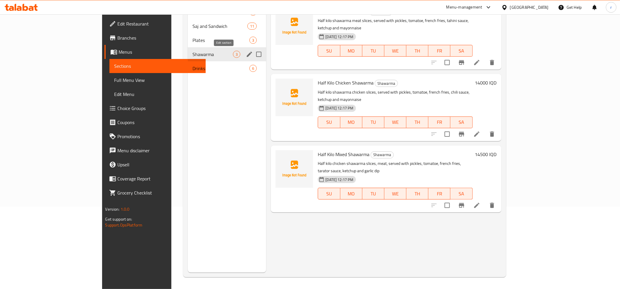
click at [246, 53] on icon "edit" at bounding box center [249, 54] width 7 height 7
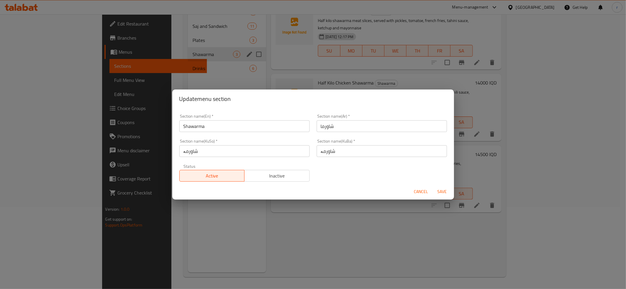
click at [232, 128] on input "Shawarma" at bounding box center [244, 126] width 130 height 12
type input "Shawarma By KG"
click at [355, 129] on input "شاورما" at bounding box center [382, 126] width 130 height 12
type input "شاورما بكيلو"
click at [317, 148] on input "شاورمە" at bounding box center [382, 151] width 130 height 12
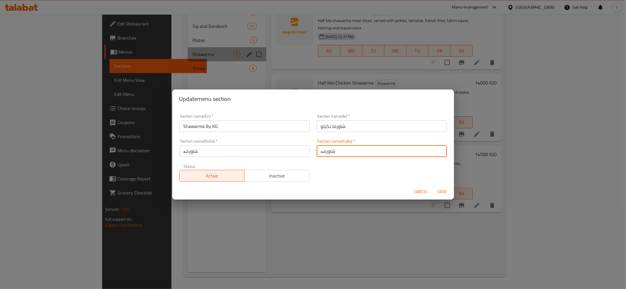
click at [334, 151] on input "شاورمە" at bounding box center [382, 151] width 130 height 12
click at [331, 150] on input "شاورمەبە کیلۆ" at bounding box center [382, 151] width 130 height 12
drag, startPoint x: 317, startPoint y: 153, endPoint x: 379, endPoint y: 146, distance: 62.6
click at [379, 146] on input "شاورمە بە کیلۆ" at bounding box center [382, 151] width 130 height 12
type input "شاورمە بە کیلۆ"
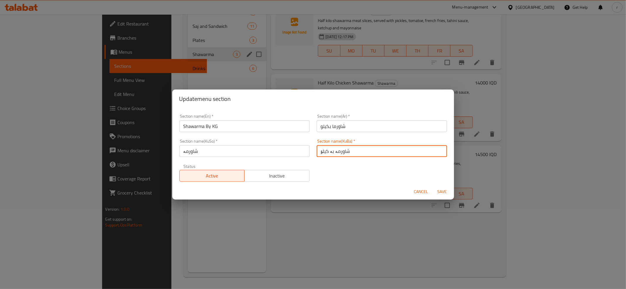
click at [186, 152] on input "شاورمە" at bounding box center [244, 151] width 130 height 12
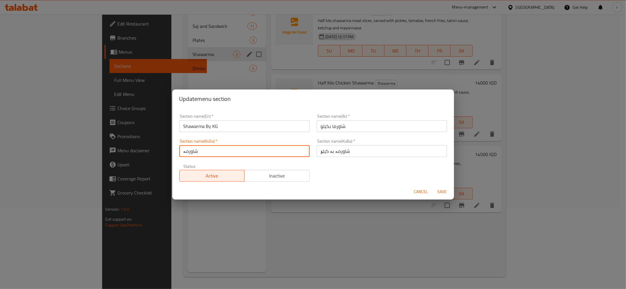
click at [186, 152] on input "شاورمە" at bounding box center [244, 151] width 130 height 12
paste input "شاورمە بە کیلۆ"
type input "شاورمە بە کیلۆ"
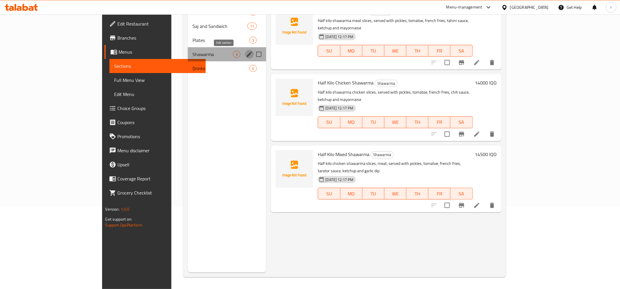
click at [246, 52] on icon "edit" at bounding box center [249, 54] width 7 height 7
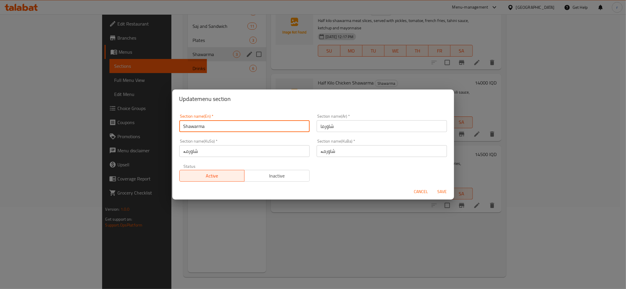
click at [222, 122] on input "Shawarma" at bounding box center [244, 126] width 130 height 12
click at [218, 123] on input "Shawarma" at bounding box center [244, 126] width 130 height 12
click at [241, 126] on input "Shawarma" at bounding box center [244, 126] width 130 height 12
click at [217, 126] on input "Shawarma" at bounding box center [244, 126] width 130 height 12
type input "Shawarma"
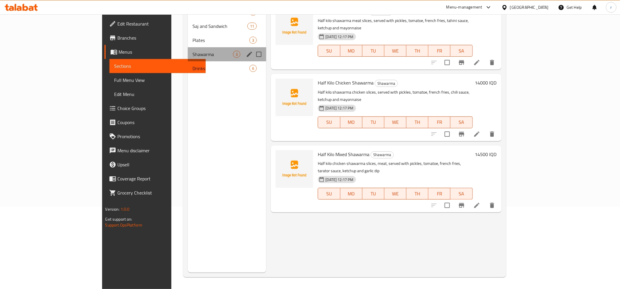
click at [218, 55] on div "Shawarma 3" at bounding box center [227, 54] width 78 height 14
click at [246, 55] on icon "edit" at bounding box center [249, 54] width 7 height 7
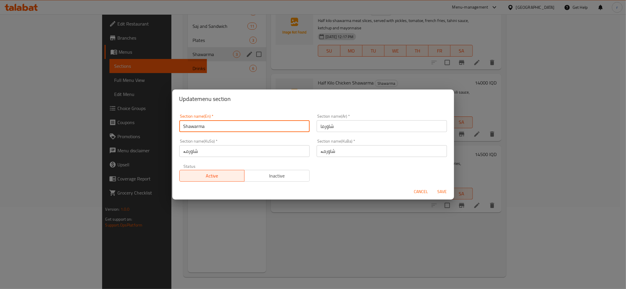
click at [228, 127] on input "Shawarma" at bounding box center [244, 126] width 130 height 12
type input "Shawarma"
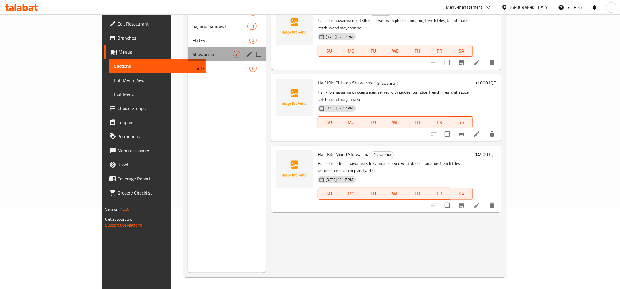
click at [245, 51] on div "Menu sections" at bounding box center [249, 54] width 9 height 9
click at [247, 55] on icon "edit" at bounding box center [249, 54] width 5 height 5
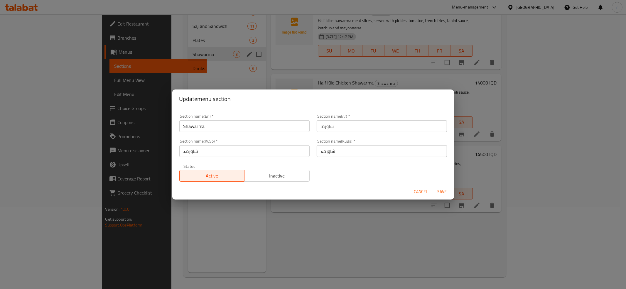
click at [238, 126] on input "Shawarma" at bounding box center [244, 126] width 130 height 12
type input "Shawarma By Kilo"
click at [433, 186] on button "Save" at bounding box center [442, 191] width 19 height 11
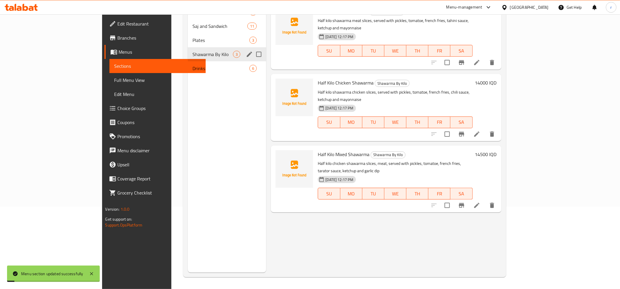
click at [253, 56] on input "Menu sections" at bounding box center [259, 54] width 12 height 12
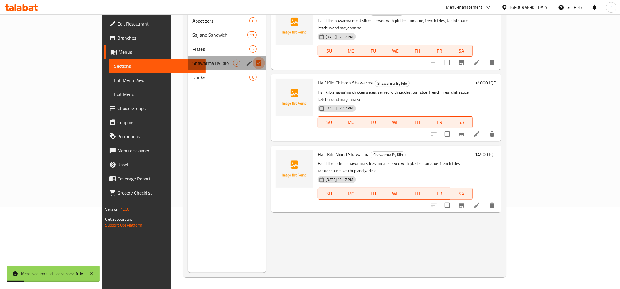
click at [253, 57] on input "Menu sections" at bounding box center [259, 63] width 12 height 12
checkbox input "false"
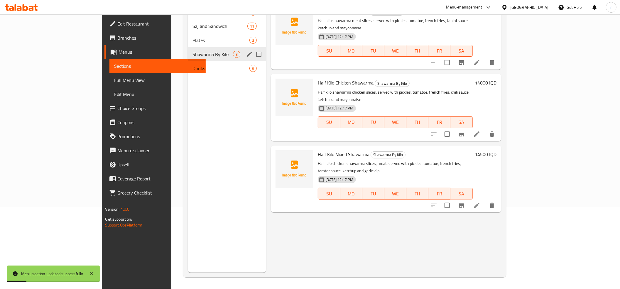
click at [246, 54] on icon "edit" at bounding box center [249, 54] width 7 height 7
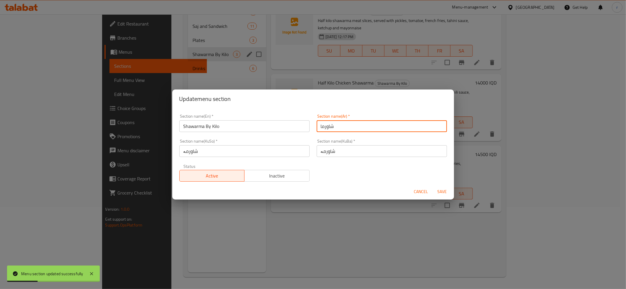
click at [319, 124] on input "شاورما" at bounding box center [382, 126] width 130 height 12
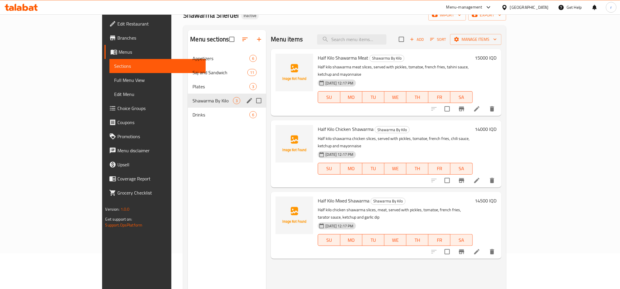
scroll to position [17, 0]
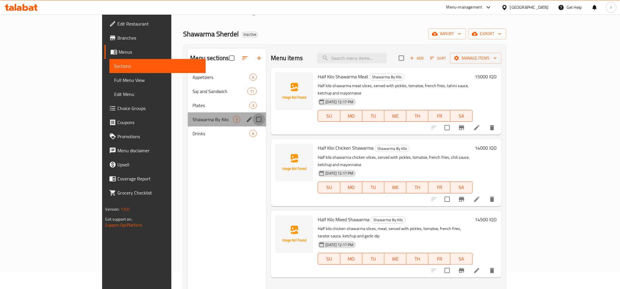
click at [253, 118] on input "Menu sections" at bounding box center [259, 119] width 12 height 12
checkbox input "true"
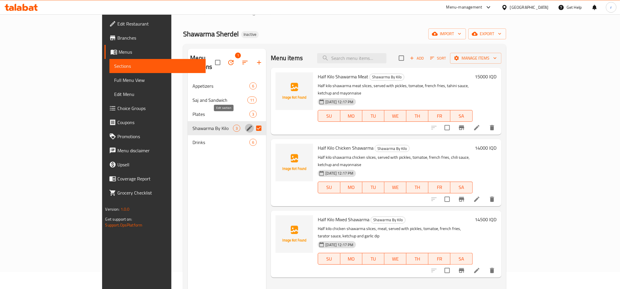
click at [246, 125] on icon "edit" at bounding box center [249, 128] width 7 height 7
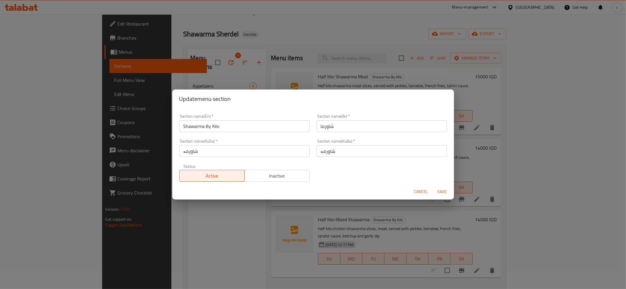
click at [317, 129] on input "شاورما" at bounding box center [382, 126] width 130 height 12
click at [333, 127] on input "شاورما" at bounding box center [382, 126] width 130 height 12
click at [332, 126] on input "شاورما" at bounding box center [382, 126] width 130 height 12
click at [329, 127] on input "شاورمابكيلو" at bounding box center [382, 126] width 130 height 12
drag, startPoint x: 316, startPoint y: 127, endPoint x: 310, endPoint y: 127, distance: 6.8
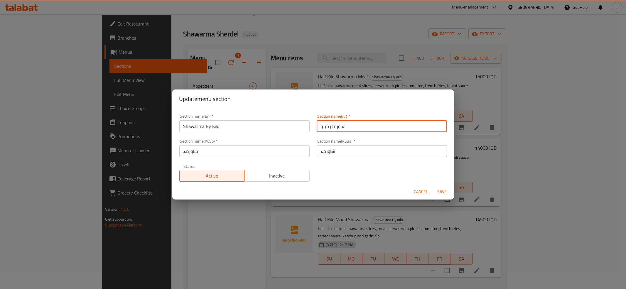
click at [310, 127] on div "Section name(En)   * Shawarma By Kilo Section name(En) * Section name(Ar)   * ش…" at bounding box center [313, 148] width 275 height 75
drag, startPoint x: 343, startPoint y: 126, endPoint x: 348, endPoint y: 126, distance: 5.0
click at [348, 126] on input "شاورما بكيلو" at bounding box center [382, 126] width 130 height 12
type input "شاورما بكيلو"
click at [317, 150] on input "شاورمە" at bounding box center [382, 151] width 130 height 12
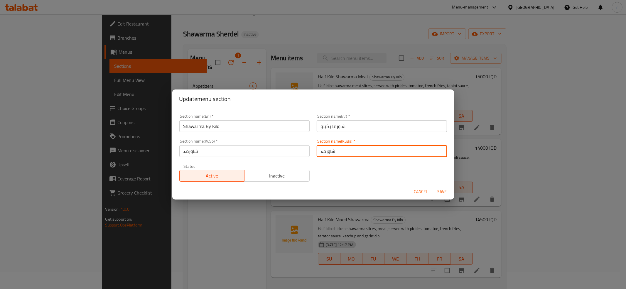
click at [333, 151] on input "شاورمە" at bounding box center [382, 151] width 130 height 12
click at [330, 149] on input "شاورمەبە کیلۆ" at bounding box center [382, 151] width 130 height 12
drag, startPoint x: 316, startPoint y: 151, endPoint x: 374, endPoint y: 149, distance: 57.6
click at [374, 149] on input "شاورمە بە کیلۆ" at bounding box center [382, 151] width 130 height 12
type input "شاورمە بە کیلۆ"
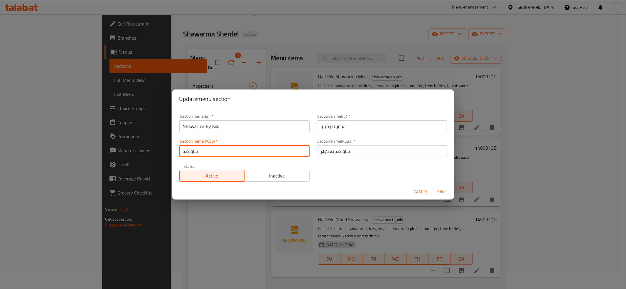
click at [194, 153] on input "شاورمە" at bounding box center [244, 151] width 130 height 12
paste input "بە کیلۆ"
type input "شاورمە بە کیلۆ"
click at [230, 179] on span "Active" at bounding box center [212, 176] width 60 height 9
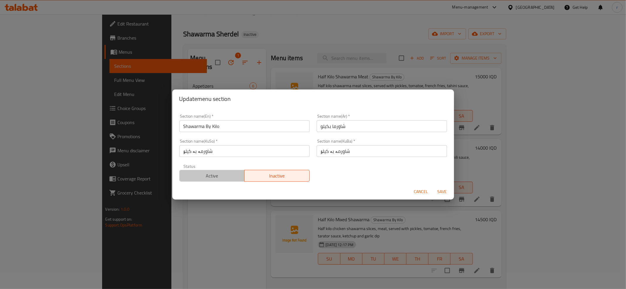
click at [231, 172] on span "Active" at bounding box center [212, 176] width 60 height 9
click at [442, 189] on span "Save" at bounding box center [442, 191] width 14 height 7
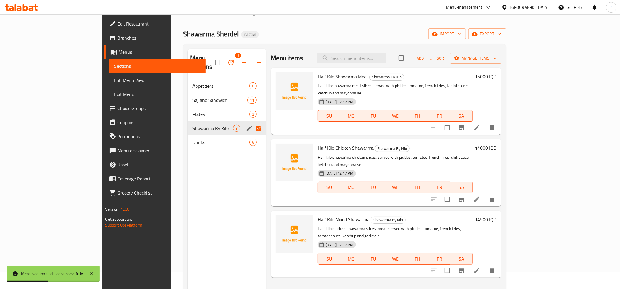
click at [188, 218] on div "Menu sections 1 Appetizers 6 Saj and Sandwich 11 Plates 3 Shawarma By Kilo 3 Dr…" at bounding box center [227, 193] width 78 height 289
click at [188, 176] on div "Menu sections 1 Appetizers 6 Saj and Sandwich 11 Plates 3 Shawarma By Kilo 3 Dr…" at bounding box center [227, 193] width 78 height 289
click at [297, 274] on div "Menu items Add Sort Manage items Half Kilo Shawarma Meat Shawarma By Kilo Half …" at bounding box center [383, 193] width 235 height 289
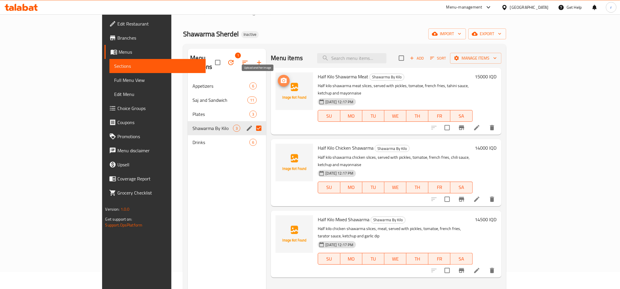
click at [278, 85] on button "upload picture" at bounding box center [284, 81] width 12 height 12
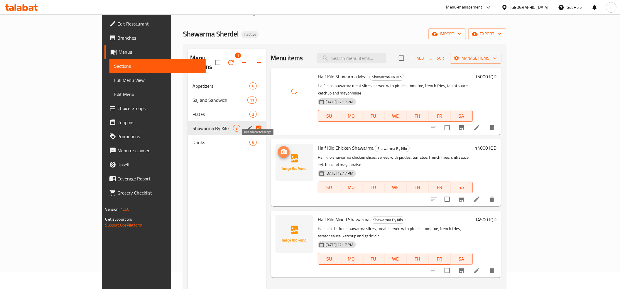
click at [281, 149] on icon "upload picture" at bounding box center [284, 151] width 6 height 5
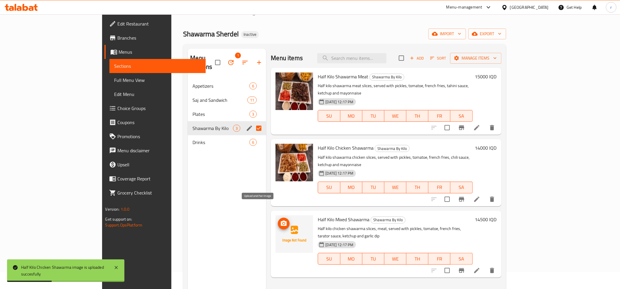
click at [280, 220] on icon "upload picture" at bounding box center [283, 223] width 7 height 7
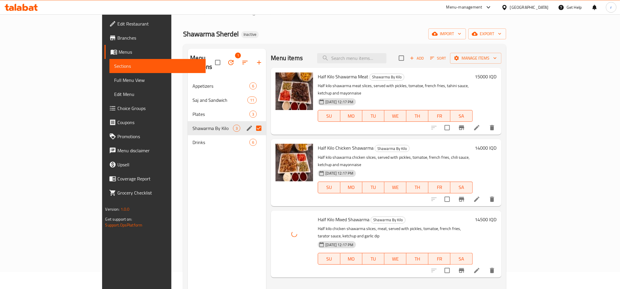
click at [275, 262] on div "Menu items Add Sort Manage items Half Kilo Shawarma Meat Shawarma By Kilo Half …" at bounding box center [383, 193] width 235 height 289
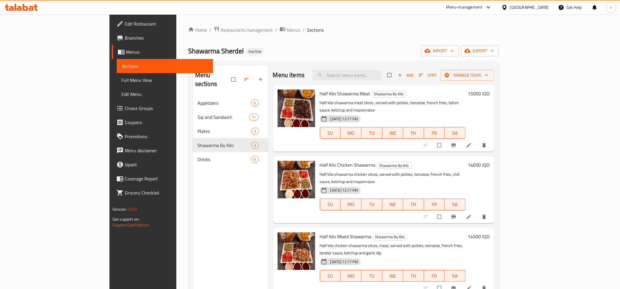
click at [117, 75] on link "Full Menu View" at bounding box center [165, 80] width 96 height 14
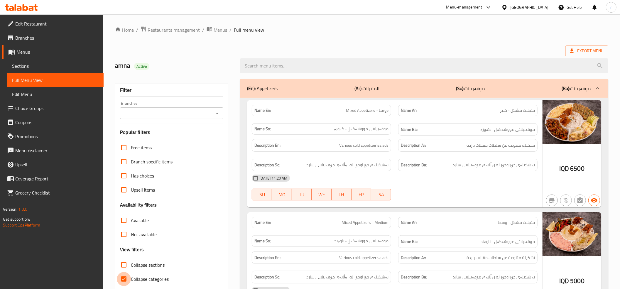
click at [125, 281] on input "Collapse categories" at bounding box center [124, 279] width 14 height 14
checkbox input "false"
click at [125, 268] on input "Collapse sections" at bounding box center [124, 265] width 14 height 14
checkbox input "true"
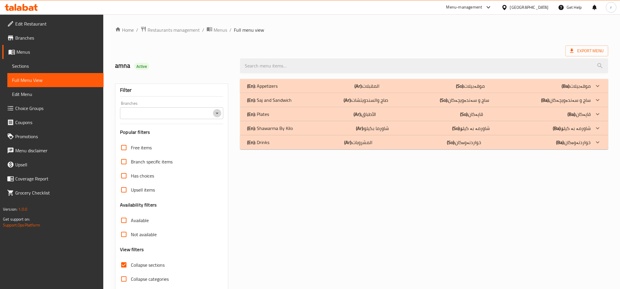
click at [217, 112] on icon "Open" at bounding box center [217, 113] width 7 height 7
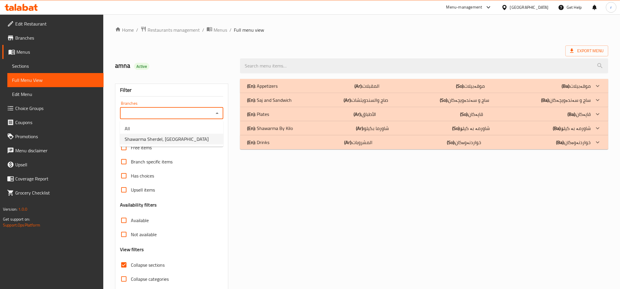
click at [207, 142] on li "Shawarma Sherdel, [GEOGRAPHIC_DATA]" at bounding box center [171, 139] width 103 height 11
type input "Shawarma Sherdel, [GEOGRAPHIC_DATA]"
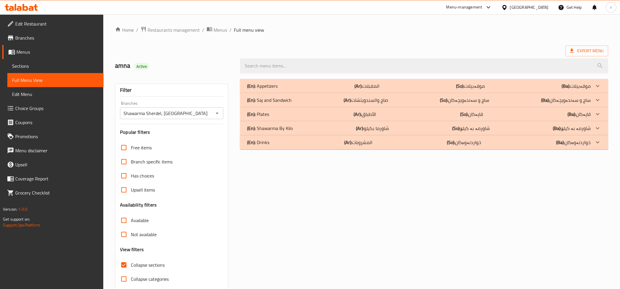
click at [325, 131] on div "(En): Shawarma By [PERSON_NAME] (Ar): [PERSON_NAME] (So): شاورمە بە کیلۆ (Ba): …" at bounding box center [419, 128] width 344 height 7
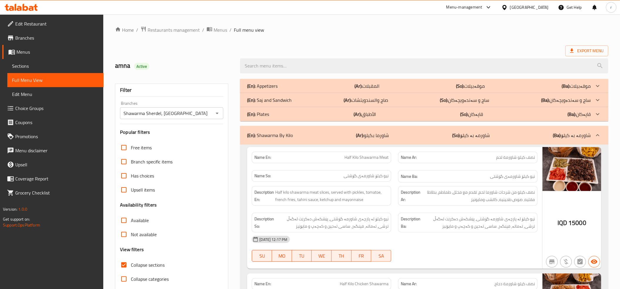
click at [325, 97] on div "(En): Saj and Sandwich (Ar): صاج والسندويتشات (So): ساج و سەندەویچەکان (Ba): سا…" at bounding box center [419, 100] width 344 height 7
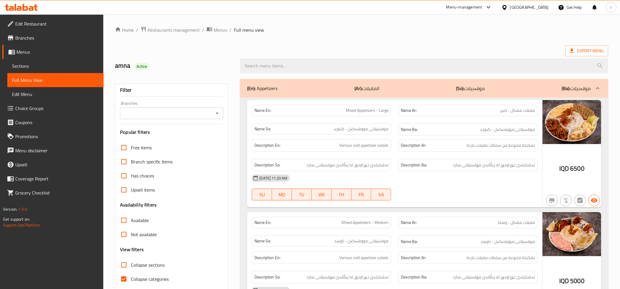
click at [125, 279] on input "Collapse categories" at bounding box center [124, 279] width 14 height 14
checkbox input "false"
click at [125, 268] on input "Collapse sections" at bounding box center [124, 265] width 14 height 14
checkbox input "true"
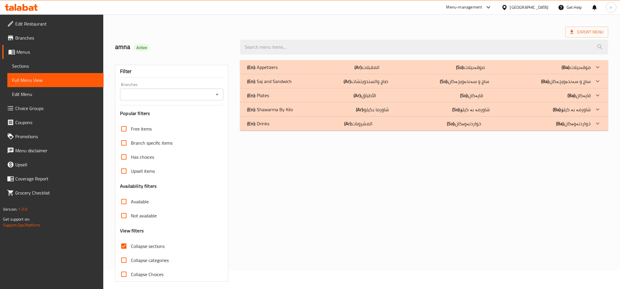
scroll to position [24, 0]
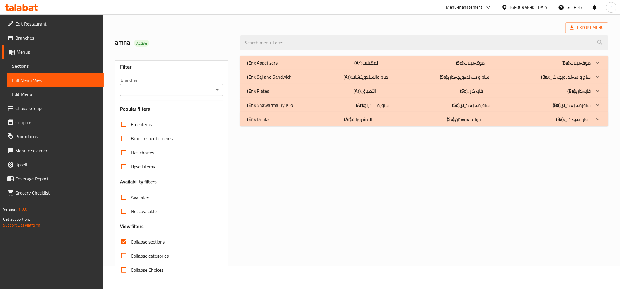
click at [215, 88] on icon "Open" at bounding box center [217, 90] width 7 height 7
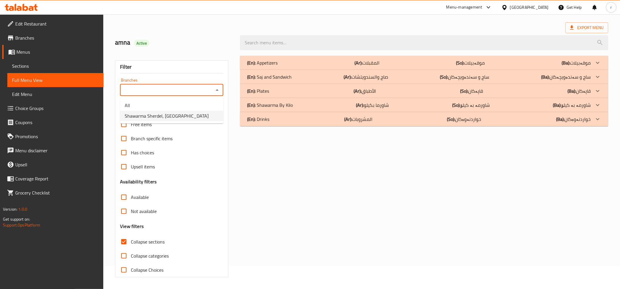
click at [202, 118] on li "Shawarma Sherdel, [GEOGRAPHIC_DATA]" at bounding box center [171, 116] width 103 height 11
type input "Shawarma Sherdel, [GEOGRAPHIC_DATA]"
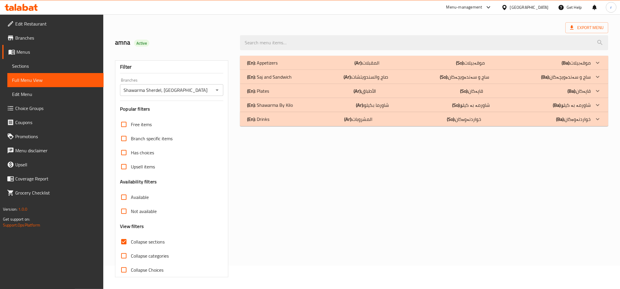
click at [331, 109] on div "(En): Shawarma By [PERSON_NAME] (Ar): [PERSON_NAME] (So): شاورمە بە کیلۆ (Ba): …" at bounding box center [424, 105] width 369 height 14
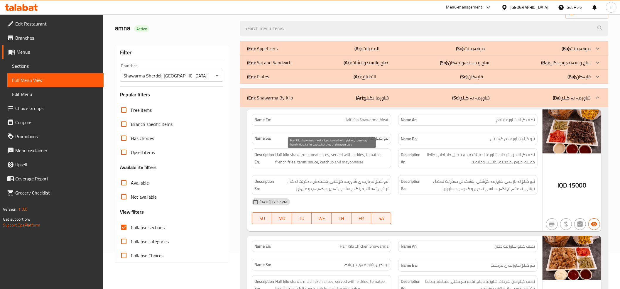
scroll to position [0, 0]
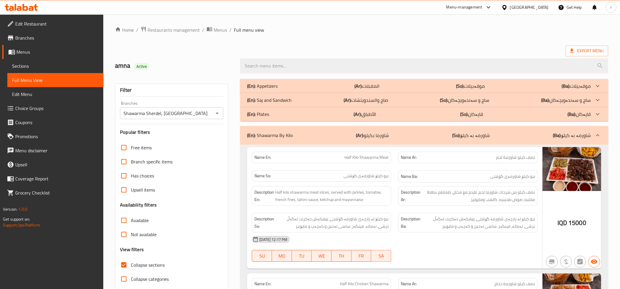
click at [328, 100] on div "(En): Saj and Sandwich (Ar): صاج والسندويتشات (So): ساج و سەندەویچەکان (Ba): سا…" at bounding box center [419, 100] width 344 height 7
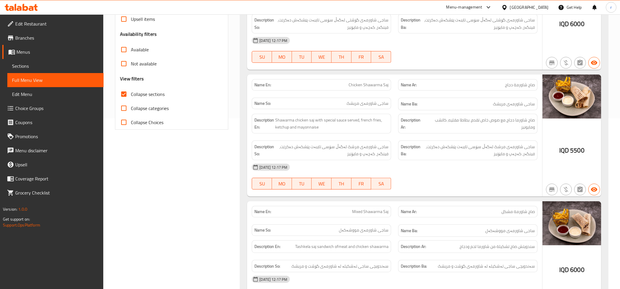
scroll to position [196, 0]
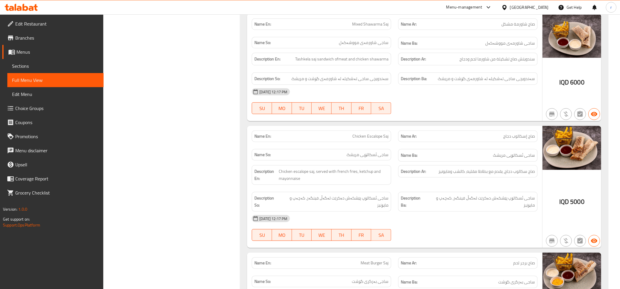
scroll to position [332, 0]
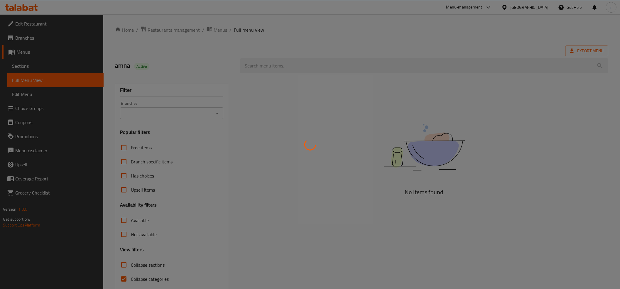
click at [120, 281] on div at bounding box center [310, 144] width 620 height 289
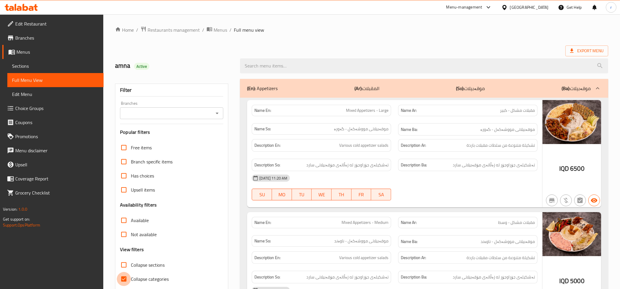
click at [124, 281] on input "Collapse categories" at bounding box center [124, 279] width 14 height 14
checkbox input "false"
click at [126, 267] on input "Collapse sections" at bounding box center [124, 265] width 14 height 14
checkbox input "true"
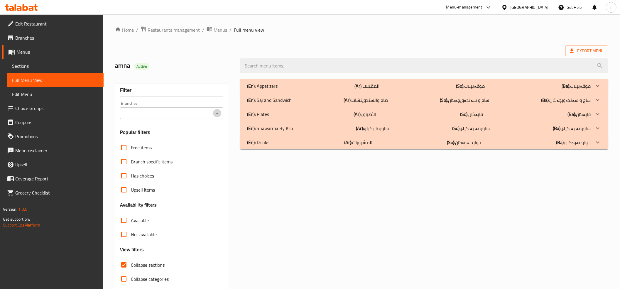
click at [218, 114] on icon "Open" at bounding box center [217, 113] width 3 height 1
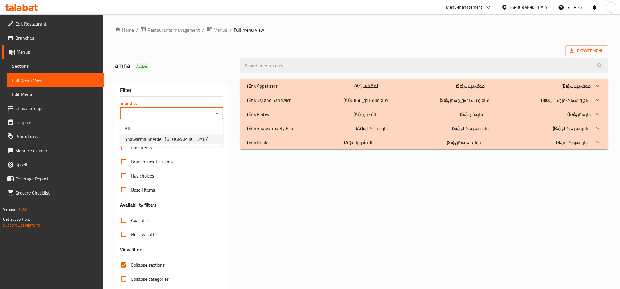
click at [207, 137] on li "Shawarma Sherdel, [GEOGRAPHIC_DATA]" at bounding box center [171, 139] width 103 height 11
type input "Shawarma Sherdel, [GEOGRAPHIC_DATA]"
click at [431, 101] on div "(En): Saj and Sandwich (Ar): صاج والسندويتشات (So): ساج و سەندەویچەکان (Ba): سا…" at bounding box center [419, 100] width 344 height 7
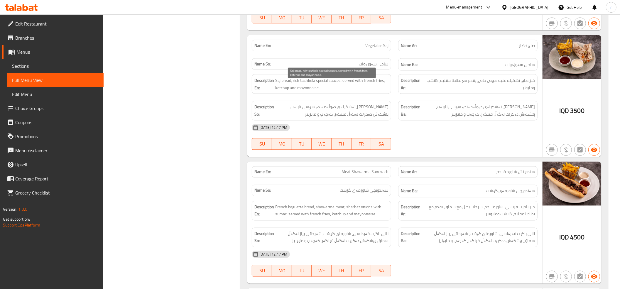
scroll to position [848, 0]
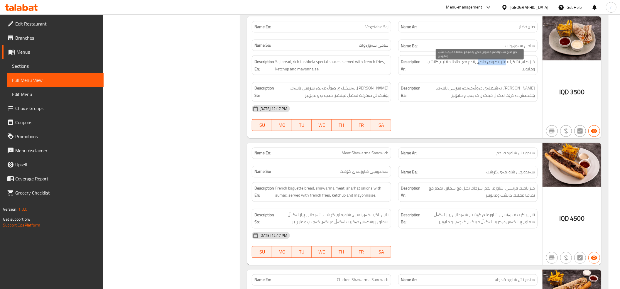
drag, startPoint x: 479, startPoint y: 66, endPoint x: 506, endPoint y: 65, distance: 27.1
click at [506, 65] on span "خبز صاج، تشكيله غنيه صوص خاص، يقدم مع بطاطا مقليه، كاتشب ومايونيز" at bounding box center [480, 65] width 110 height 14
copy span "غنيه صوص خاص"
click at [500, 73] on span "خبز صاج، تشكيله غنيه صوص خاص، يقدم مع بطاطا مقليه، كاتشب ومايونيز" at bounding box center [480, 65] width 110 height 14
drag, startPoint x: 519, startPoint y: 66, endPoint x: 480, endPoint y: 68, distance: 40.0
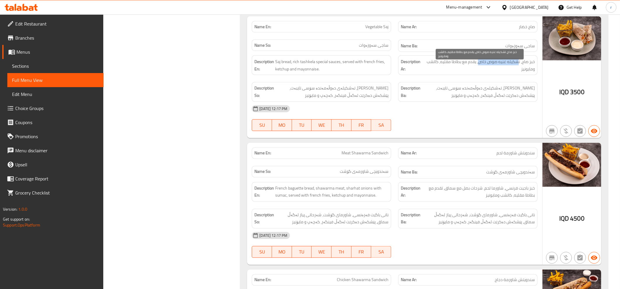
click at [480, 68] on span "خبز صاج، تشكيله غنيه صوص خاص، يقدم مع بطاطا مقليه، كاتشب ومايونيز" at bounding box center [480, 65] width 110 height 14
click at [513, 73] on span "خبز صاج، تشكيله غنيه صوص خاص، يقدم مع بطاطا مقليه، كاتشب ومايونيز" at bounding box center [480, 65] width 110 height 14
drag, startPoint x: 519, startPoint y: 66, endPoint x: 499, endPoint y: 68, distance: 20.4
click at [499, 68] on span "خبز صاج، تشكيله غنيه صوص خاص، يقدم مع بطاطا مقليه، كاتشب ومايونيز" at bounding box center [480, 65] width 110 height 14
drag, startPoint x: 521, startPoint y: 66, endPoint x: 480, endPoint y: 68, distance: 41.1
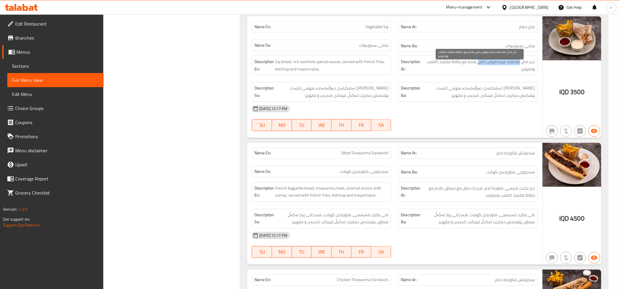
click at [480, 68] on span "خبز صاج، تشكيله غنيه صوص خاص، يقدم مع بطاطا مقليه، كاتشب ومايونيز" at bounding box center [480, 65] width 110 height 14
copy span "تشكيله غنيه صوص خاص"
click at [467, 123] on div "08-09-2025 12:17 PM SU MO TU WE TH FR SA" at bounding box center [394, 118] width 293 height 33
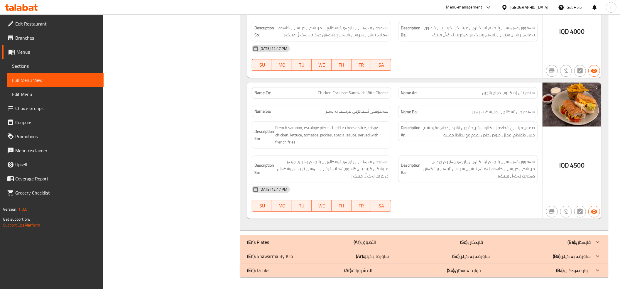
scroll to position [1298, 0]
click at [396, 257] on div "(En): Shawarma By [PERSON_NAME] (Ar): [PERSON_NAME] (So): شاورمە بە کیلۆ (Ba): …" at bounding box center [419, 256] width 344 height 7
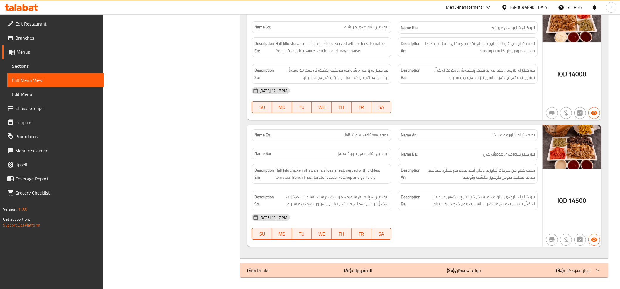
scroll to position [1704, 0]
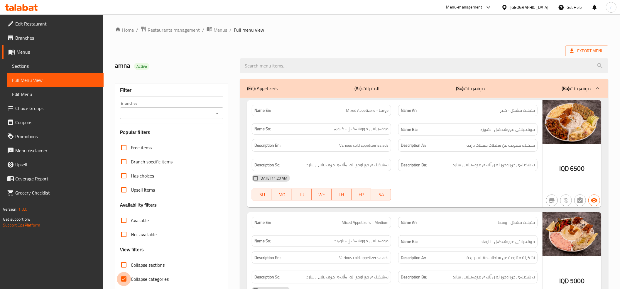
click at [124, 280] on input "Collapse categories" at bounding box center [124, 279] width 14 height 14
checkbox input "false"
click at [121, 265] on input "Collapse sections" at bounding box center [124, 265] width 14 height 14
checkbox input "true"
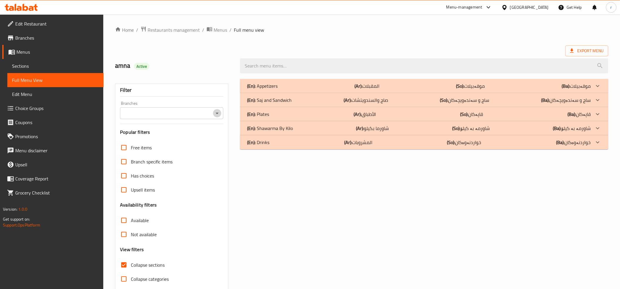
click at [217, 114] on icon "Open" at bounding box center [217, 113] width 3 height 1
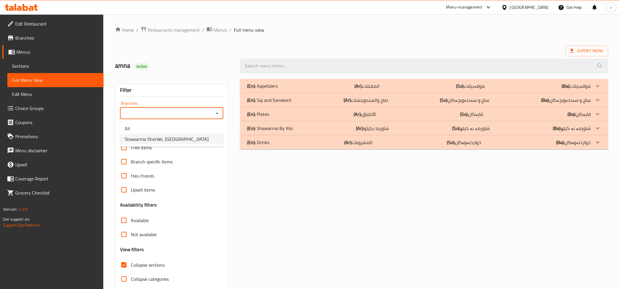
click at [211, 139] on li "Shawarma Sherdel, [GEOGRAPHIC_DATA]" at bounding box center [171, 139] width 103 height 11
type input "Shawarma Sherdel, [GEOGRAPHIC_DATA]"
click at [332, 132] on div "(En): Shawarma By [PERSON_NAME] (Ar): [PERSON_NAME] (So): شاورمە بە کیلۆ (Ba): …" at bounding box center [419, 128] width 344 height 7
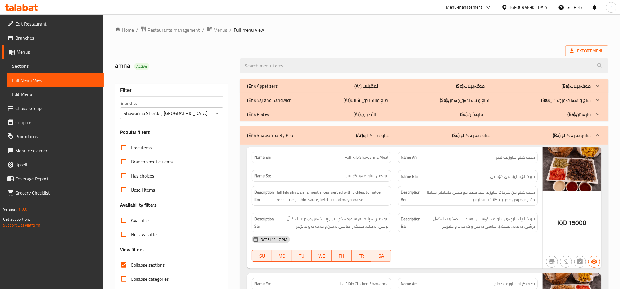
click at [333, 107] on div "(En): Plates (Ar): الأطباق (So): قاپەکان (Ba): قاپەکان Name En: Meat Shawarma P…" at bounding box center [424, 114] width 369 height 14
click at [333, 103] on div "(En): Saj and Sandwich (Ar): صاج والسندويتشات (So): ساج و سەندەویچەکان (Ba): سا…" at bounding box center [419, 100] width 344 height 7
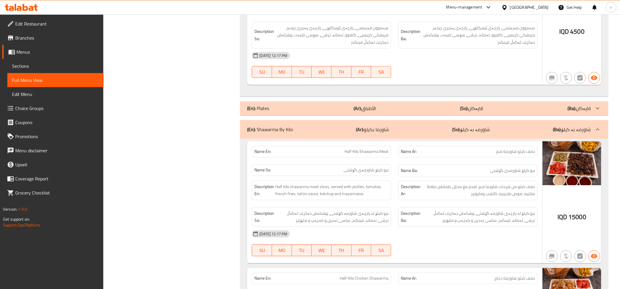
scroll to position [1378, 0]
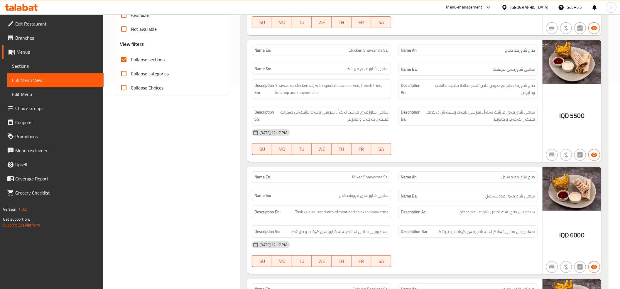
scroll to position [203, 0]
